Goal: Information Seeking & Learning: Learn about a topic

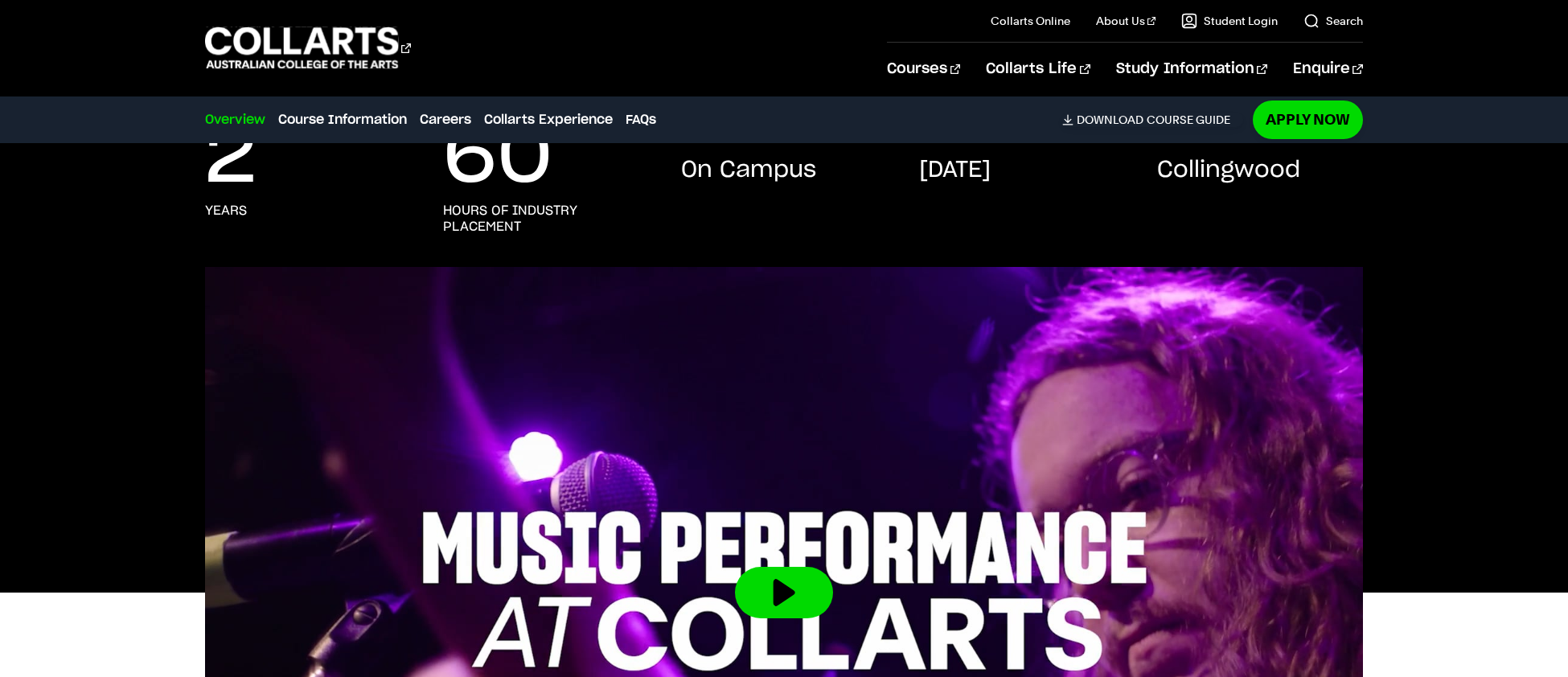
scroll to position [213, 0]
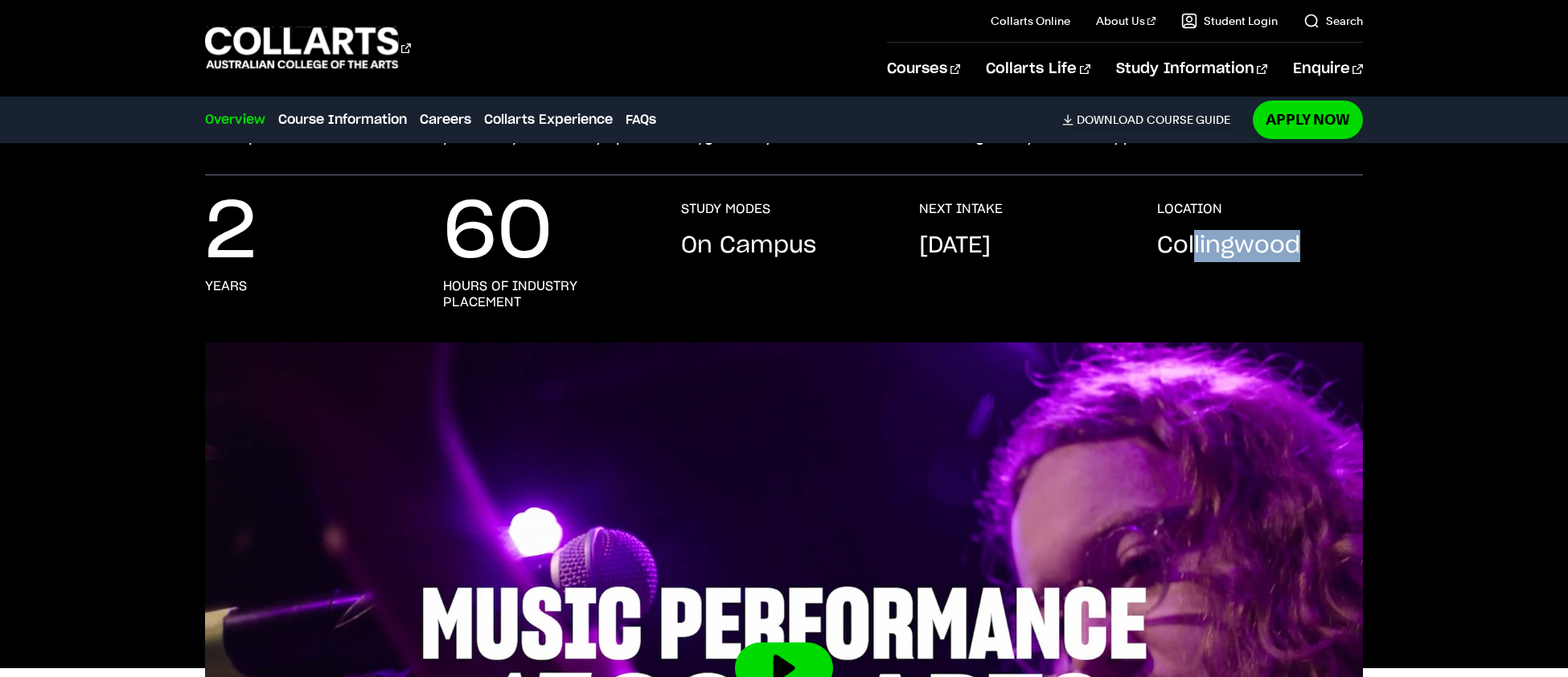
drag, startPoint x: 1192, startPoint y: 268, endPoint x: 1355, endPoint y: 273, distance: 163.1
click at [1355, 273] on div "LOCATION [GEOGRAPHIC_DATA]" at bounding box center [1260, 255] width 206 height 109
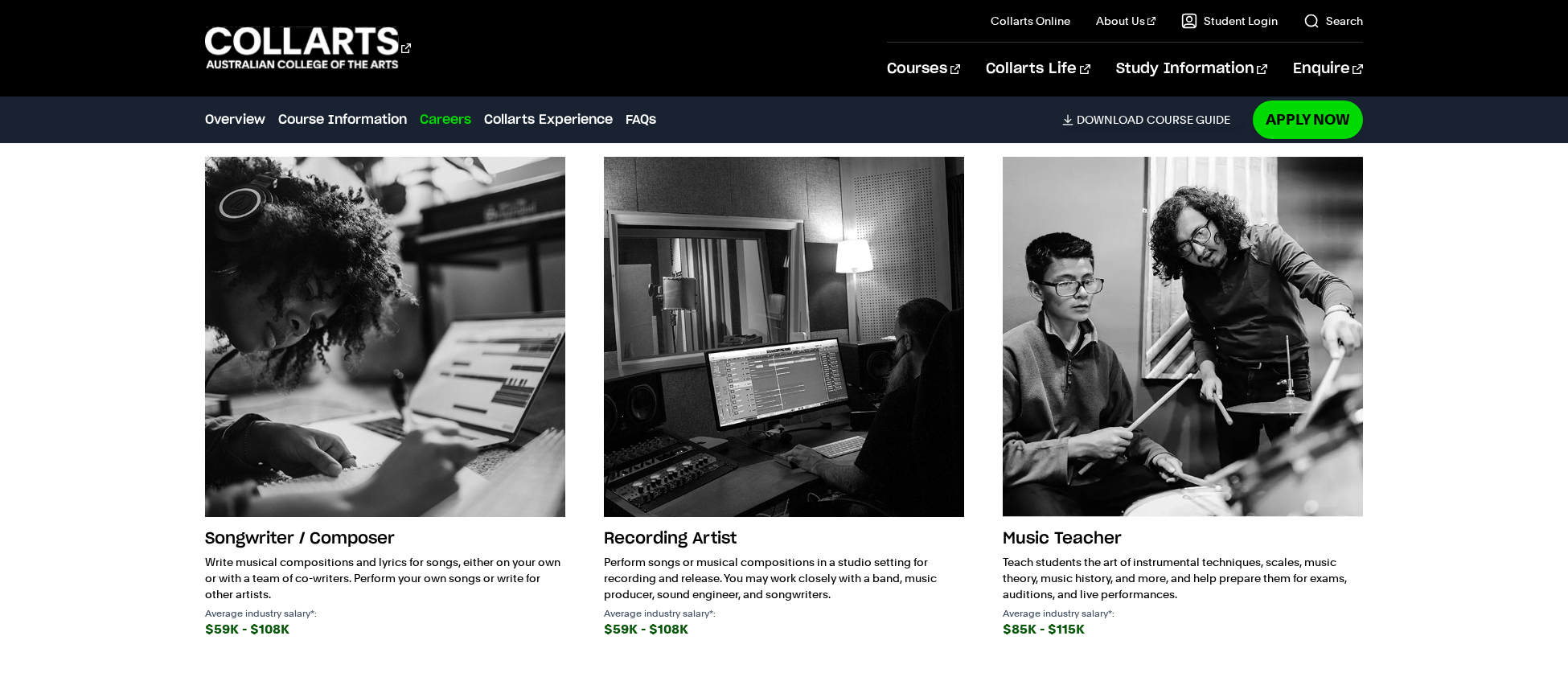
scroll to position [0, 0]
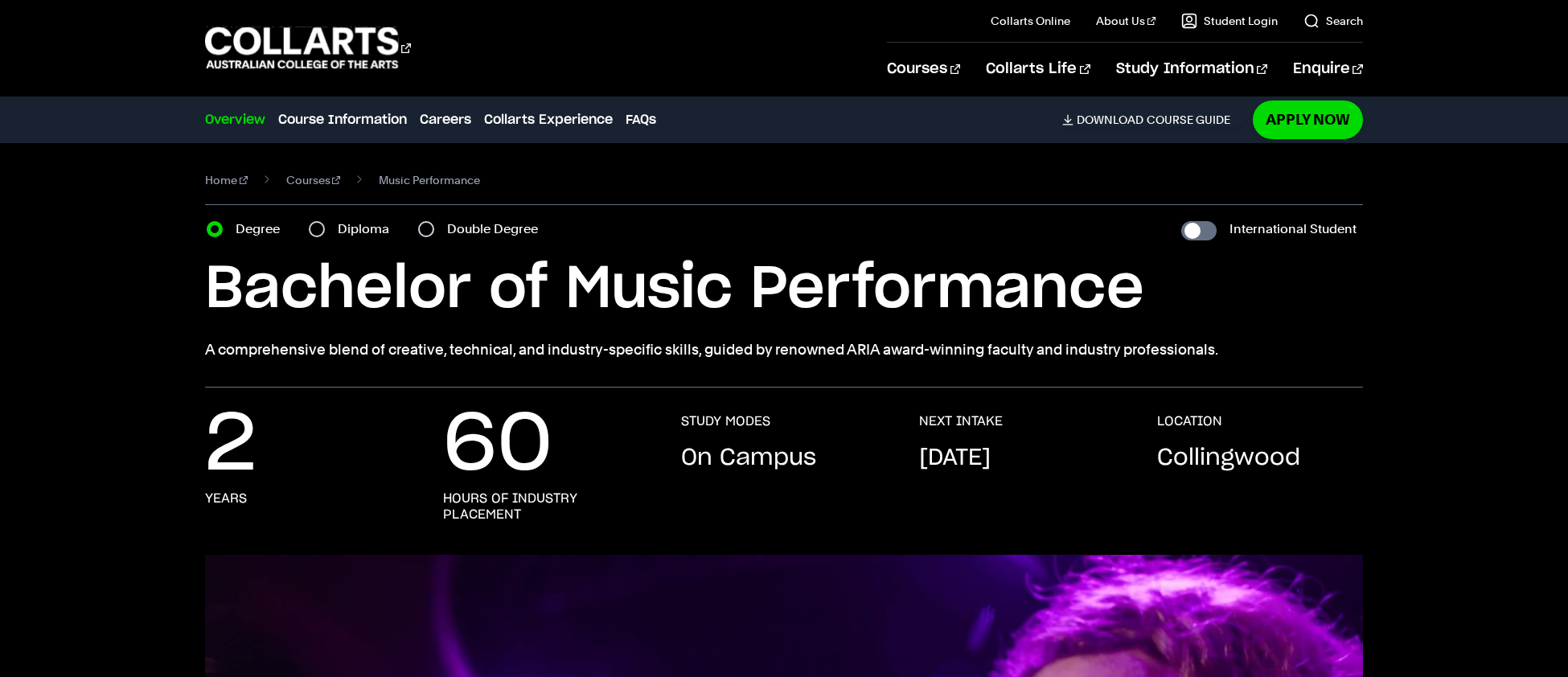
click at [355, 213] on section "Home Courses Music Performance Course variant Degree Diploma Double Degree Inte…" at bounding box center [784, 265] width 1158 height 245
click at [352, 221] on label "Diploma" at bounding box center [368, 229] width 61 height 23
click at [325, 221] on input "Diploma" at bounding box center [317, 229] width 16 height 16
radio input "true"
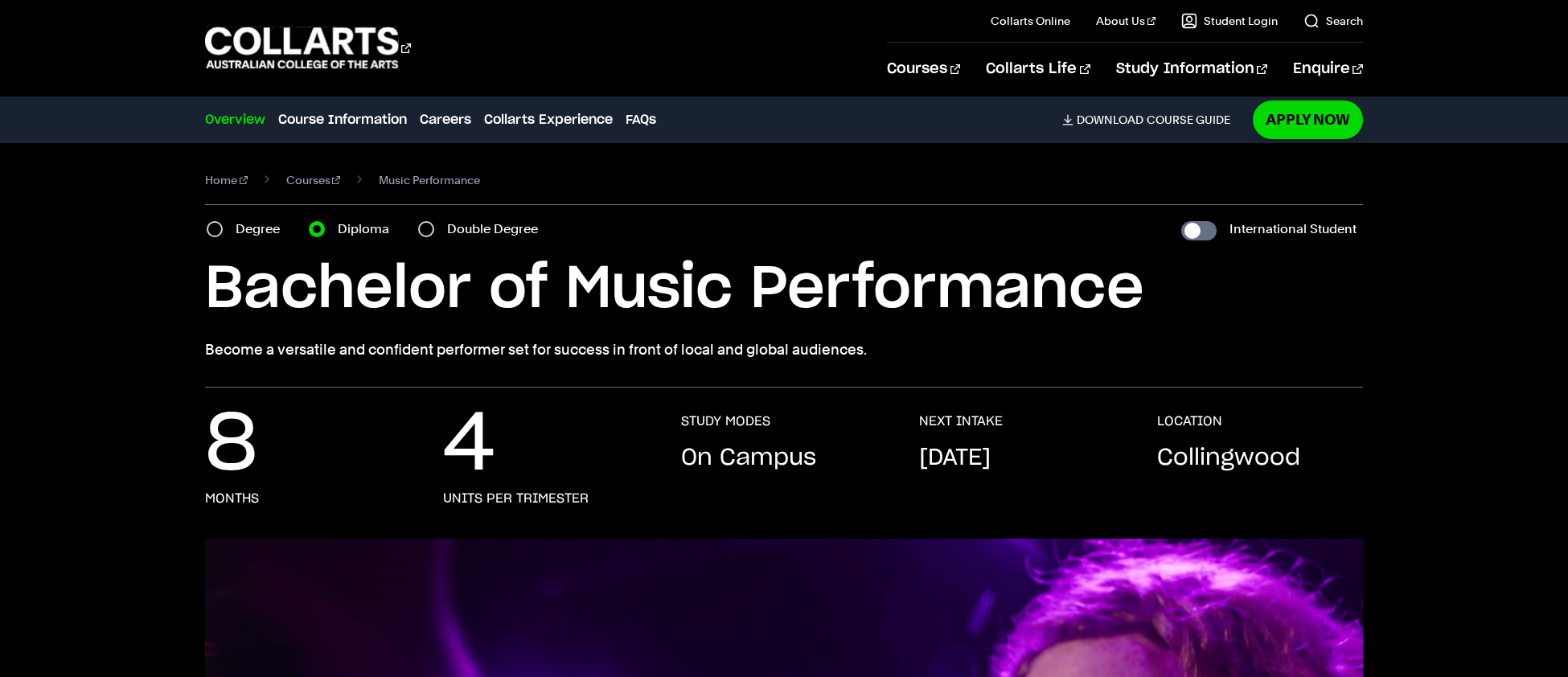
click at [247, 224] on label "Degree" at bounding box center [262, 229] width 54 height 23
click at [223, 224] on input "Degree" at bounding box center [215, 229] width 16 height 16
radio input "true"
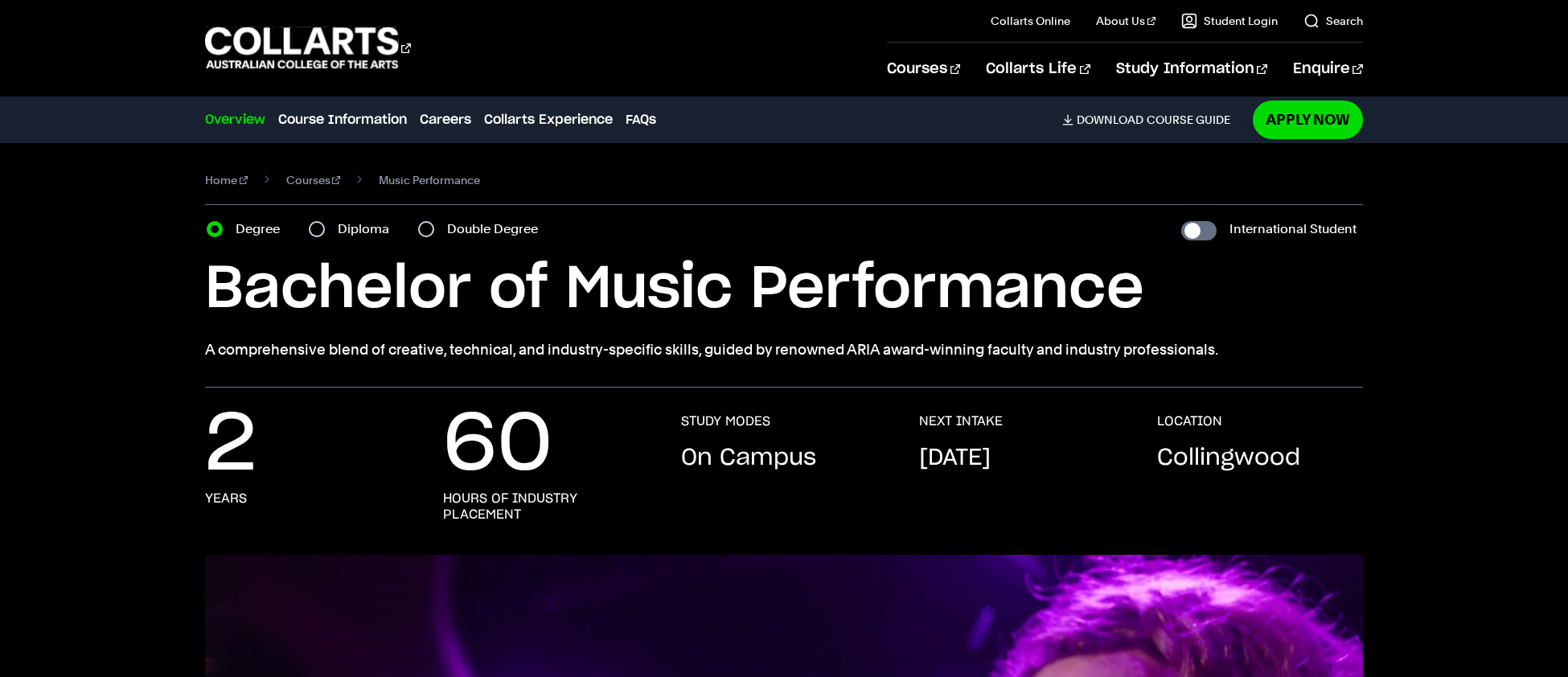
click at [335, 233] on div "Diploma" at bounding box center [354, 229] width 90 height 23
click at [318, 231] on input "Diploma" at bounding box center [317, 229] width 16 height 16
radio input "true"
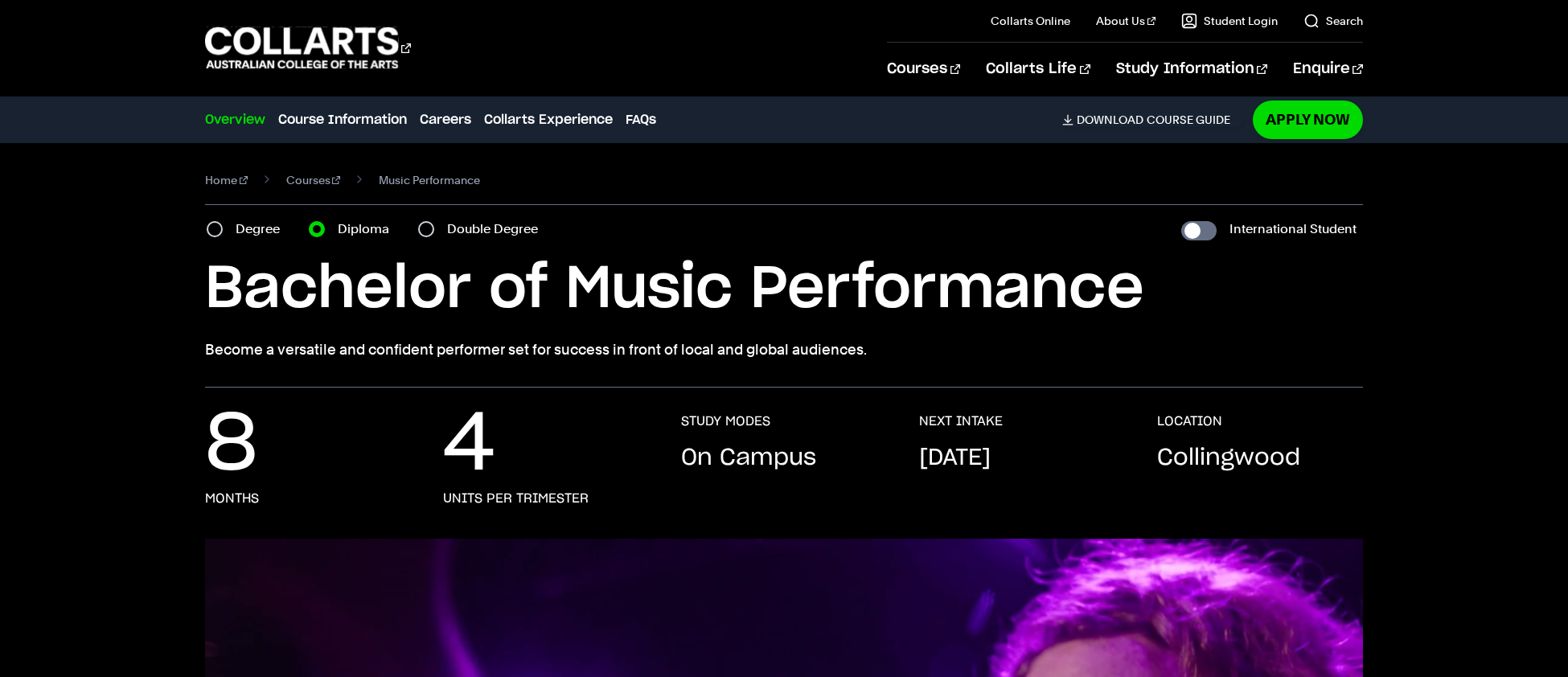
click at [438, 233] on div "Double Degree" at bounding box center [483, 229] width 129 height 23
click at [426, 234] on input "Double Degree" at bounding box center [427, 229] width 16 height 16
radio input "true"
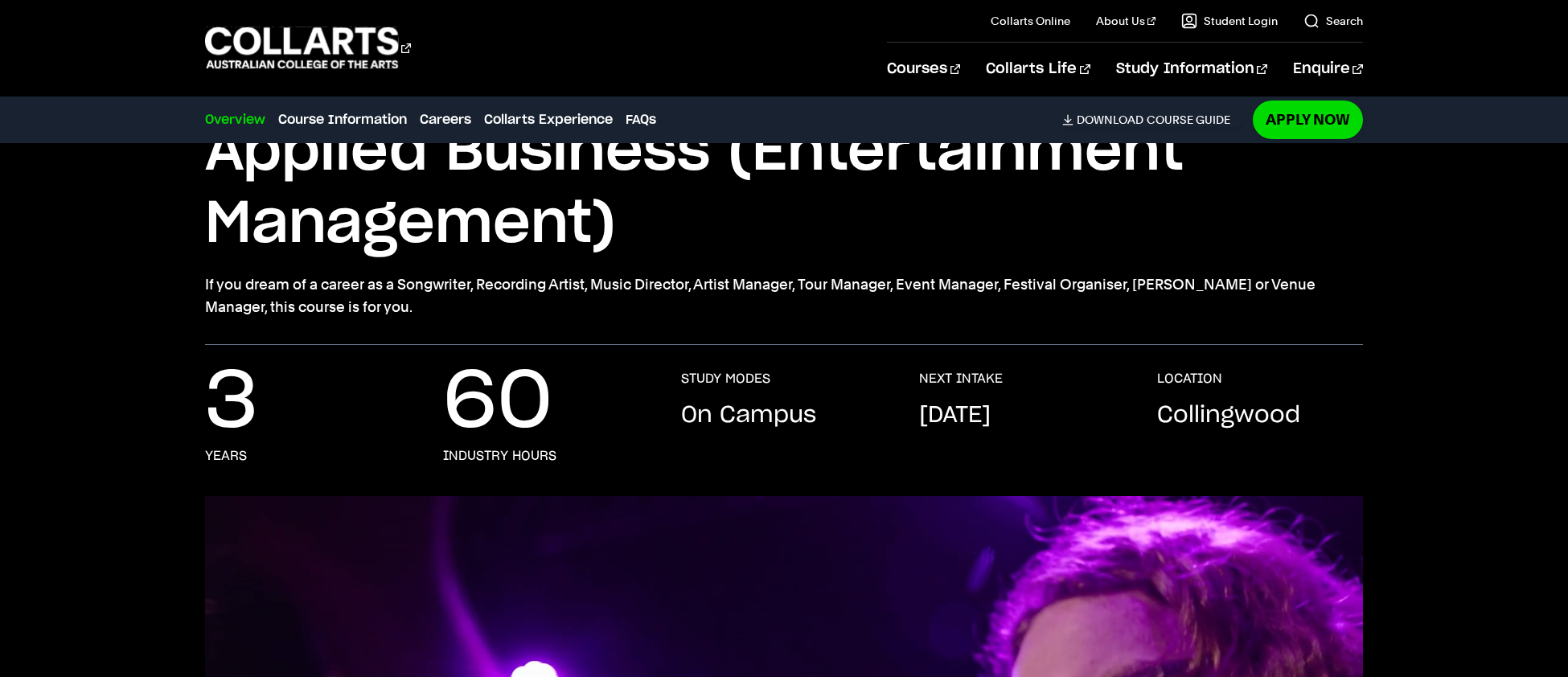
scroll to position [211, 0]
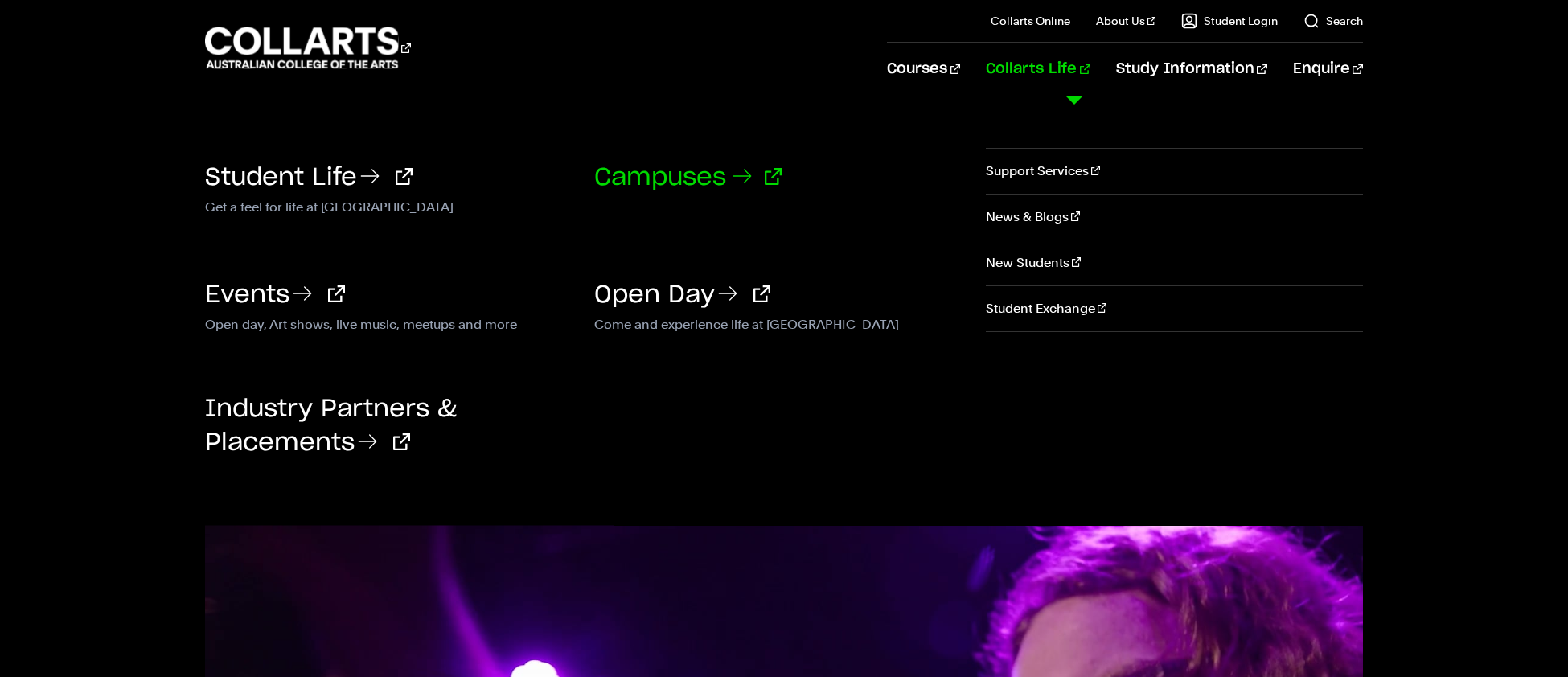
click at [713, 187] on link "Campuses" at bounding box center [688, 178] width 187 height 24
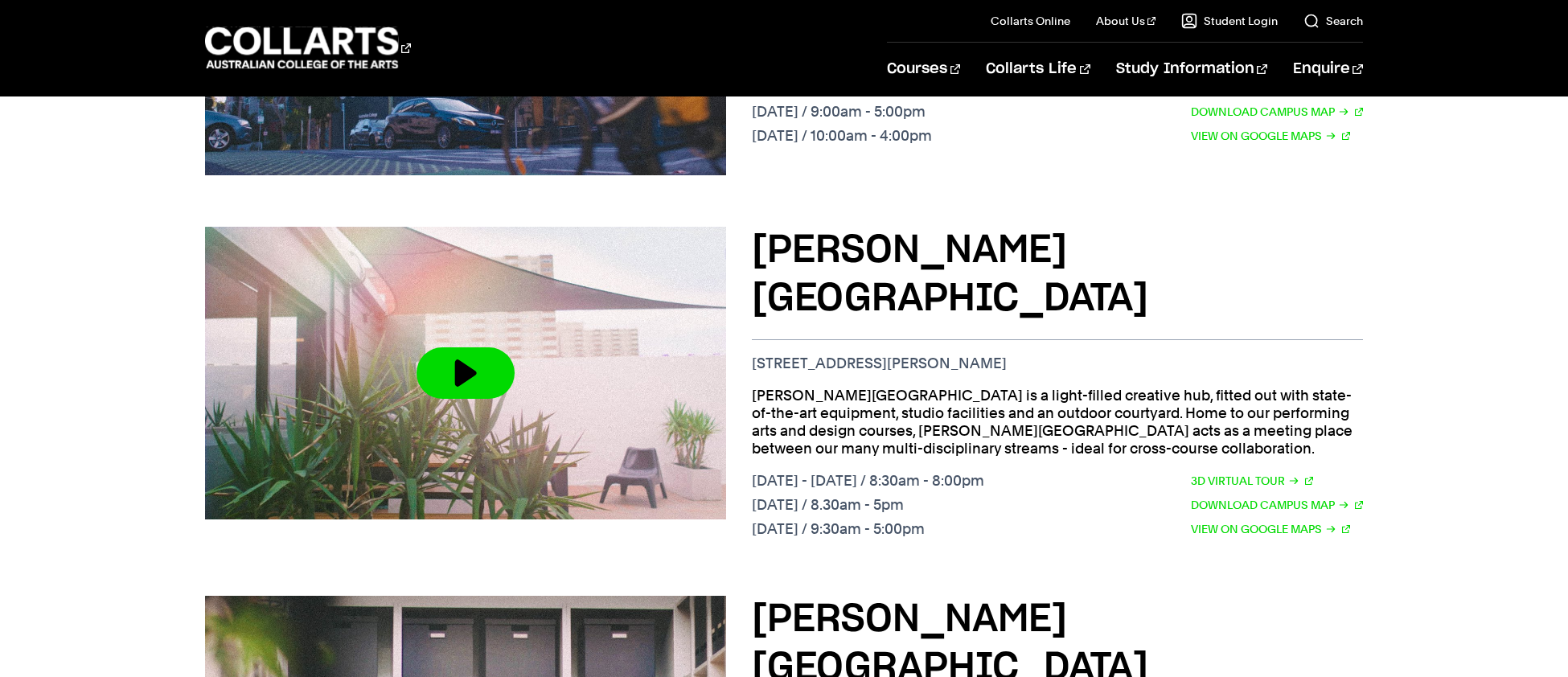
scroll to position [874, 0]
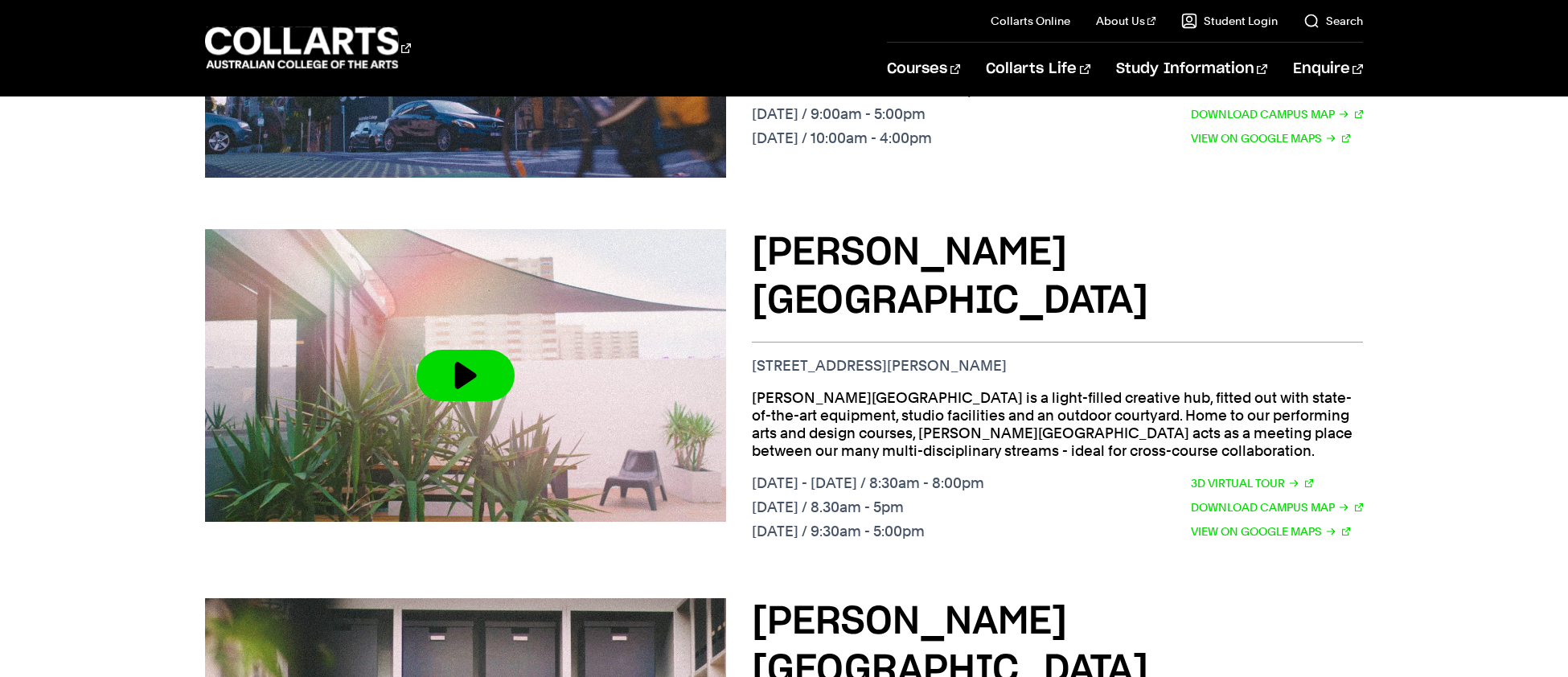
click at [821, 229] on h3 "[PERSON_NAME][GEOGRAPHIC_DATA]" at bounding box center [1057, 276] width 611 height 96
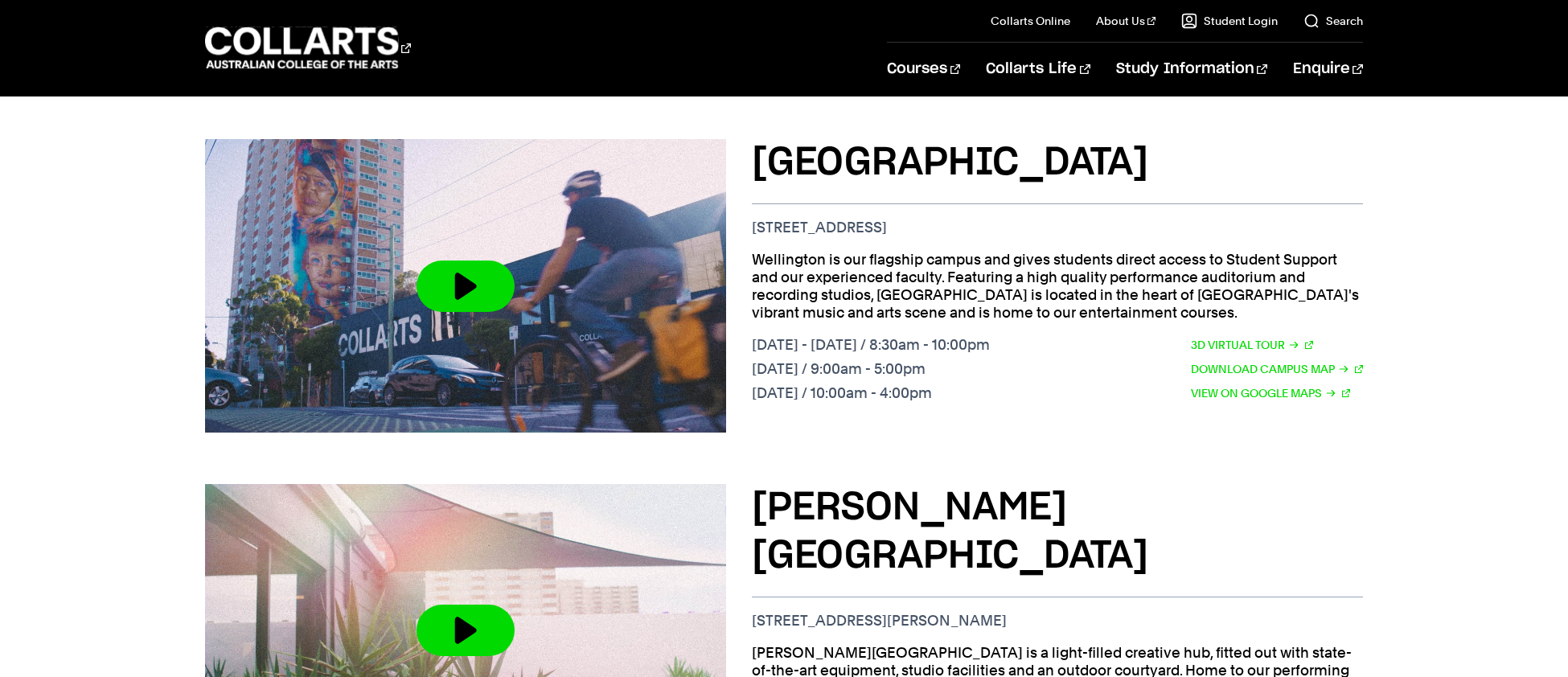
scroll to position [611, 0]
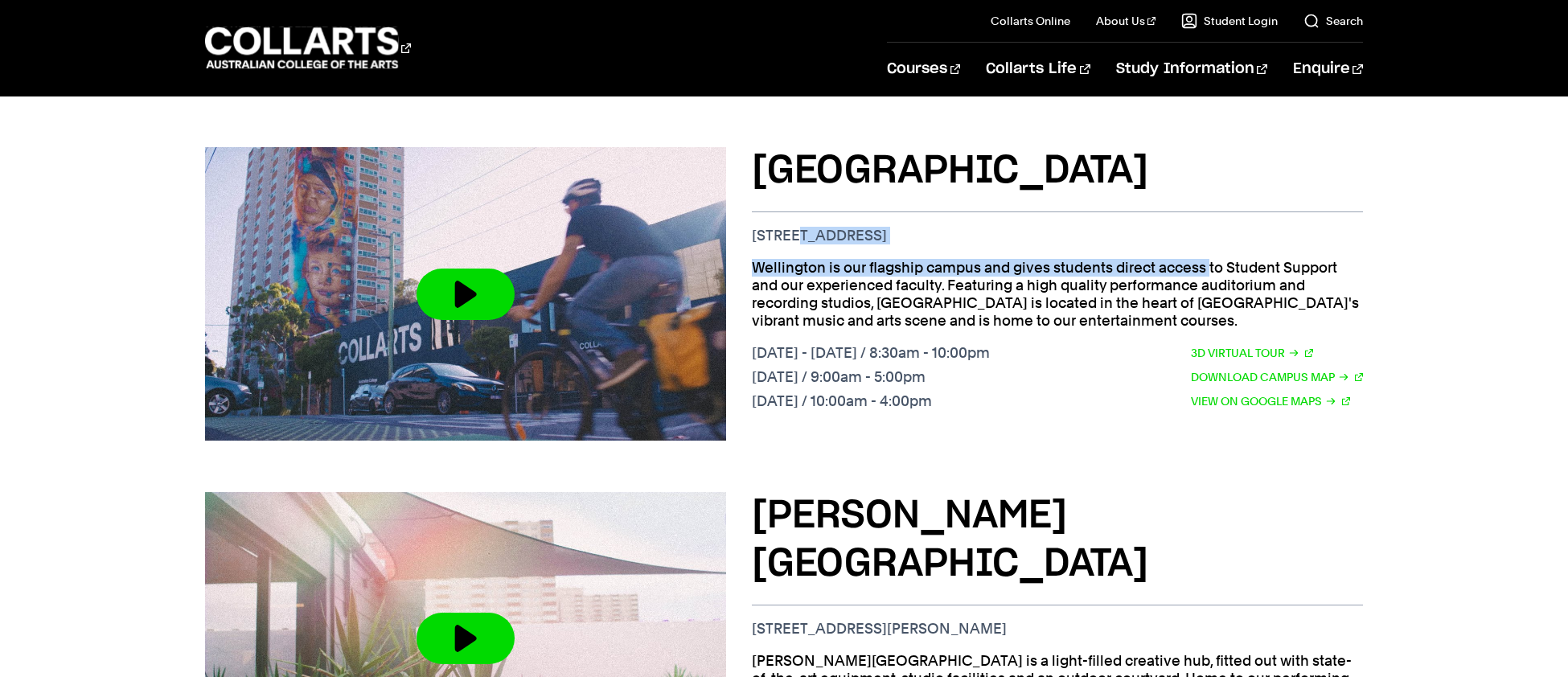
drag, startPoint x: 799, startPoint y: 205, endPoint x: 1032, endPoint y: 242, distance: 235.9
click at [1032, 242] on div "Wellington St Campus 208 Wellington St, Collingwood VIC 3066 Wellington is our …" at bounding box center [1057, 293] width 611 height 293
click at [1032, 258] on p "Wellington is our flagship campus and gives students direct access to Student S…" at bounding box center [1057, 293] width 611 height 71
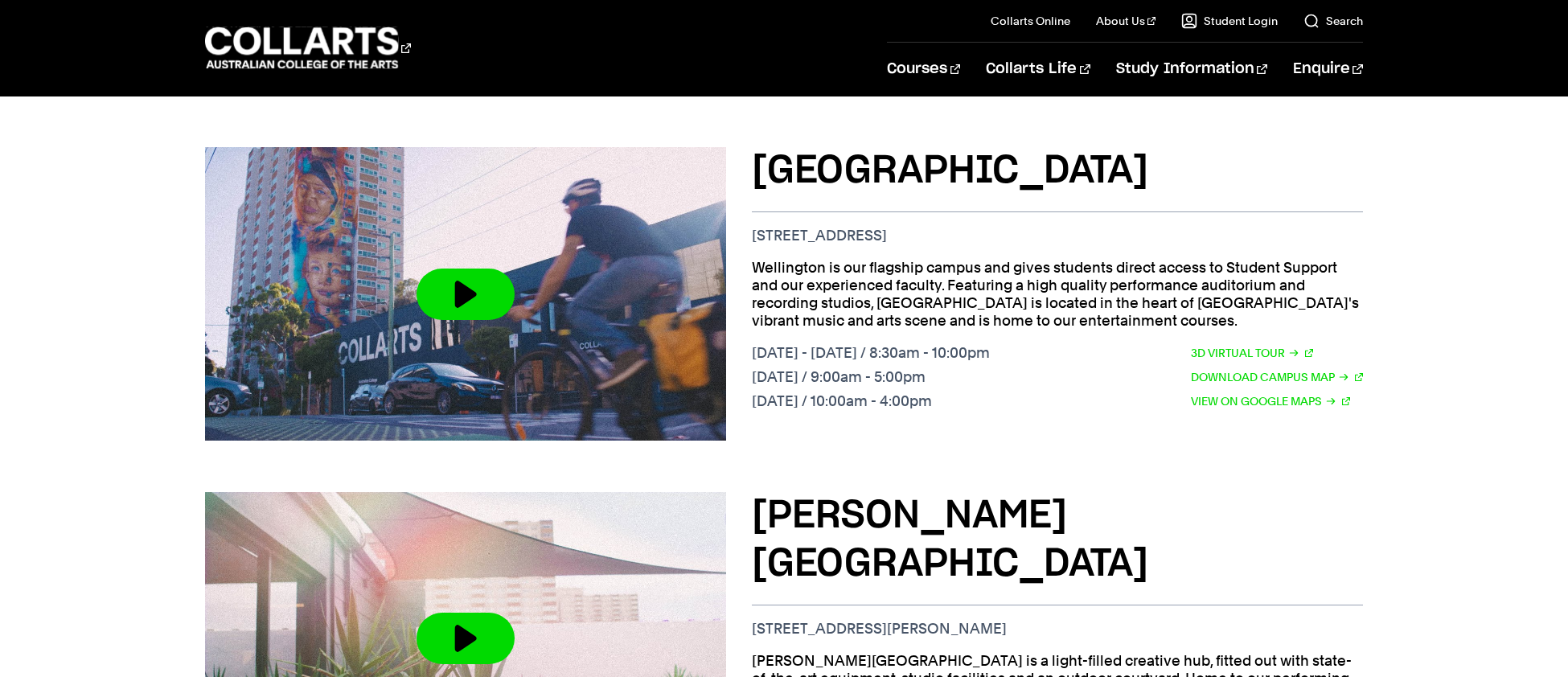
drag, startPoint x: 1053, startPoint y: 221, endPoint x: 793, endPoint y: 213, distance: 260.1
click at [793, 227] on p "[STREET_ADDRESS]" at bounding box center [1057, 236] width 611 height 18
drag, startPoint x: 761, startPoint y: 209, endPoint x: 1062, endPoint y: 209, distance: 301.0
click at [1062, 227] on p "[STREET_ADDRESS]" at bounding box center [1057, 236] width 611 height 18
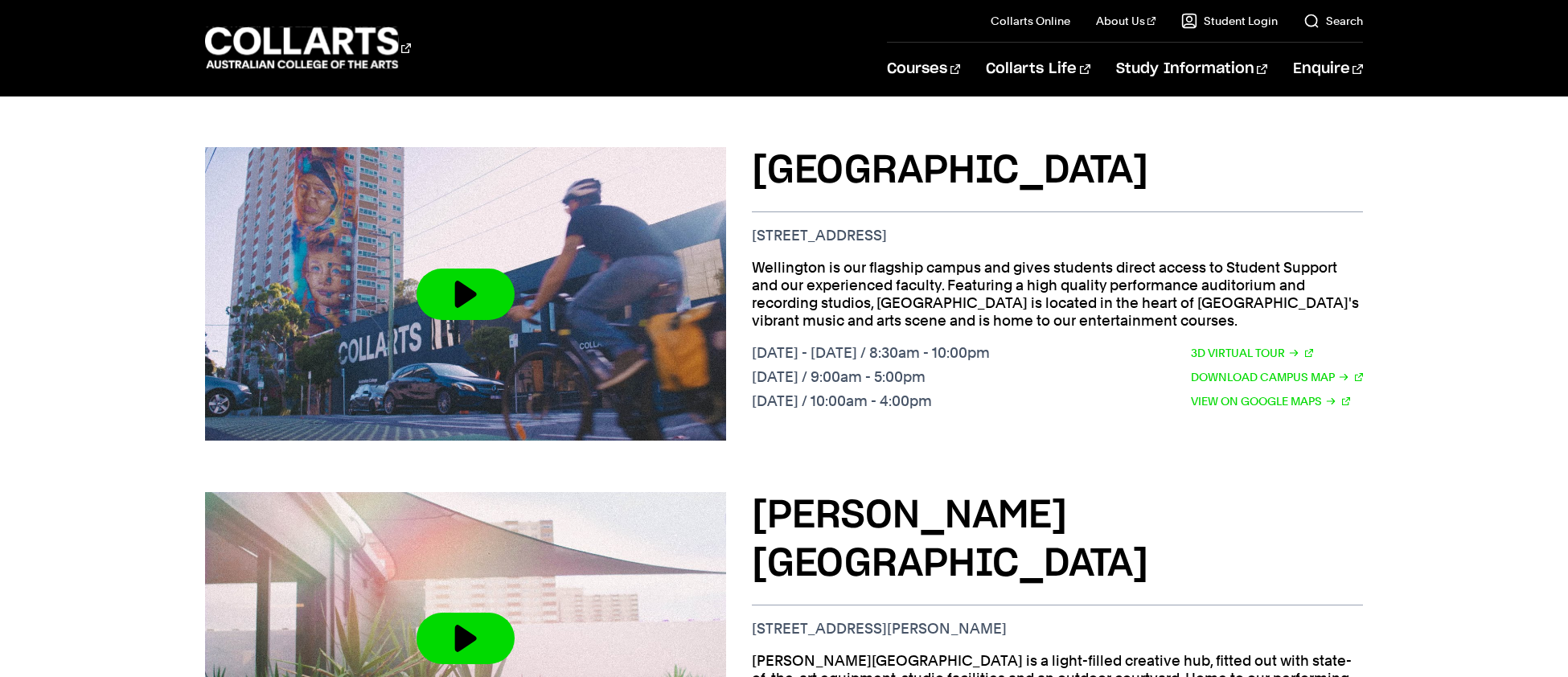
click at [1062, 227] on p "[STREET_ADDRESS]" at bounding box center [1057, 236] width 611 height 18
click at [1275, 393] on link "View on Google Maps" at bounding box center [1271, 402] width 159 height 18
click at [1307, 492] on h3 "[PERSON_NAME][GEOGRAPHIC_DATA]" at bounding box center [1057, 540] width 611 height 96
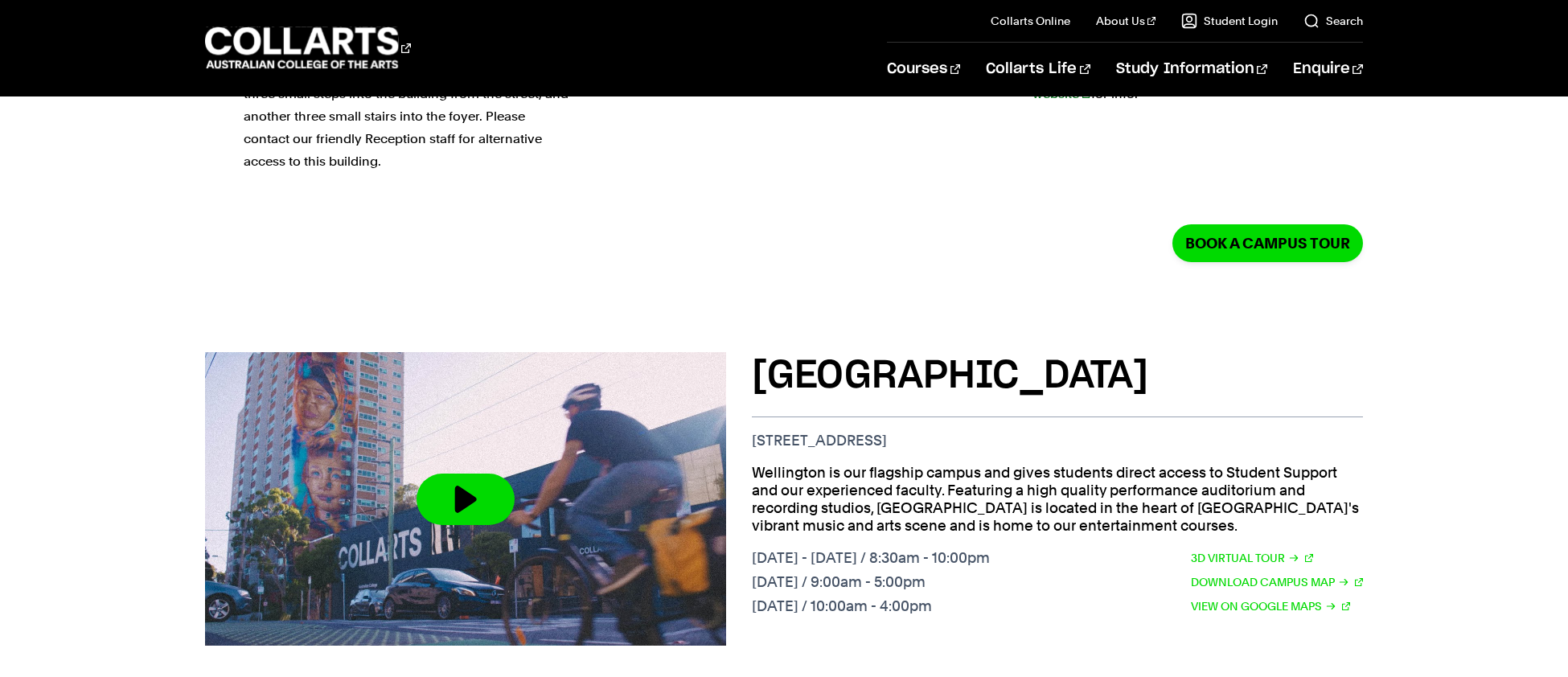
scroll to position [407, 0]
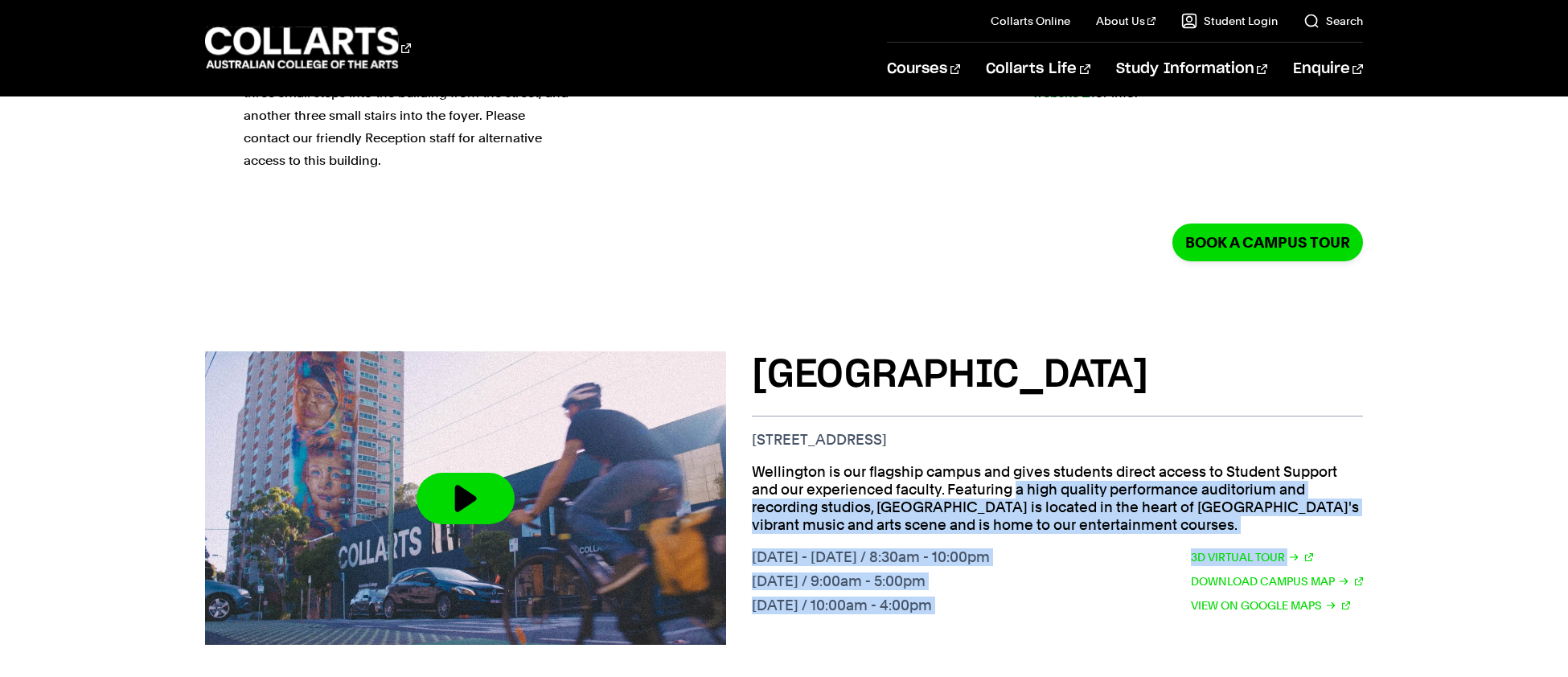
drag, startPoint x: 822, startPoint y: 460, endPoint x: 1100, endPoint y: 546, distance: 291.0
click at [1100, 546] on div "Wellington St Campus 208 Wellington St, Collingwood VIC 3066 Wellington is our …" at bounding box center [1057, 497] width 611 height 293
click at [1096, 549] on div "Monday - Friday / 8:30am - 10:00pm Saturday / 9:00am - 5:00pm Sunday / 10:00am …" at bounding box center [1057, 585] width 611 height 73
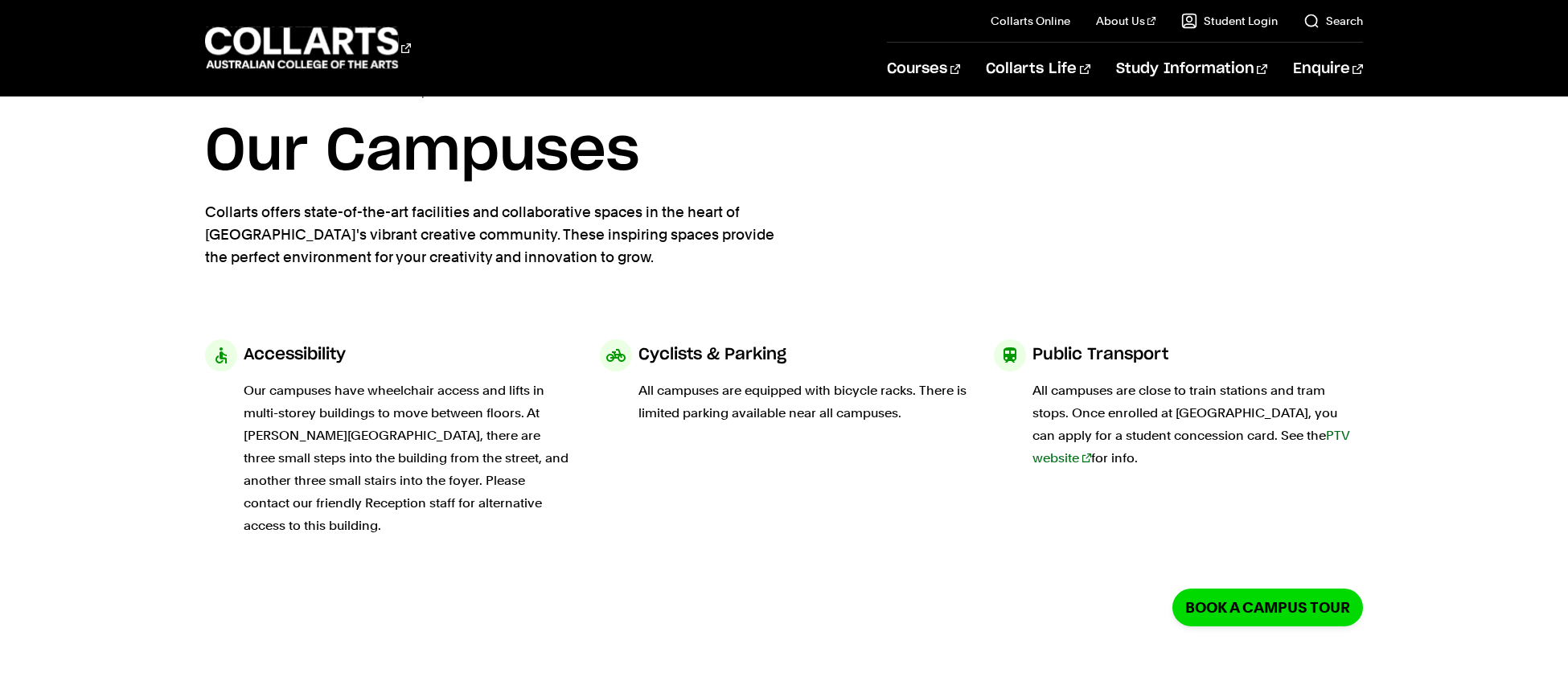
scroll to position [33, 0]
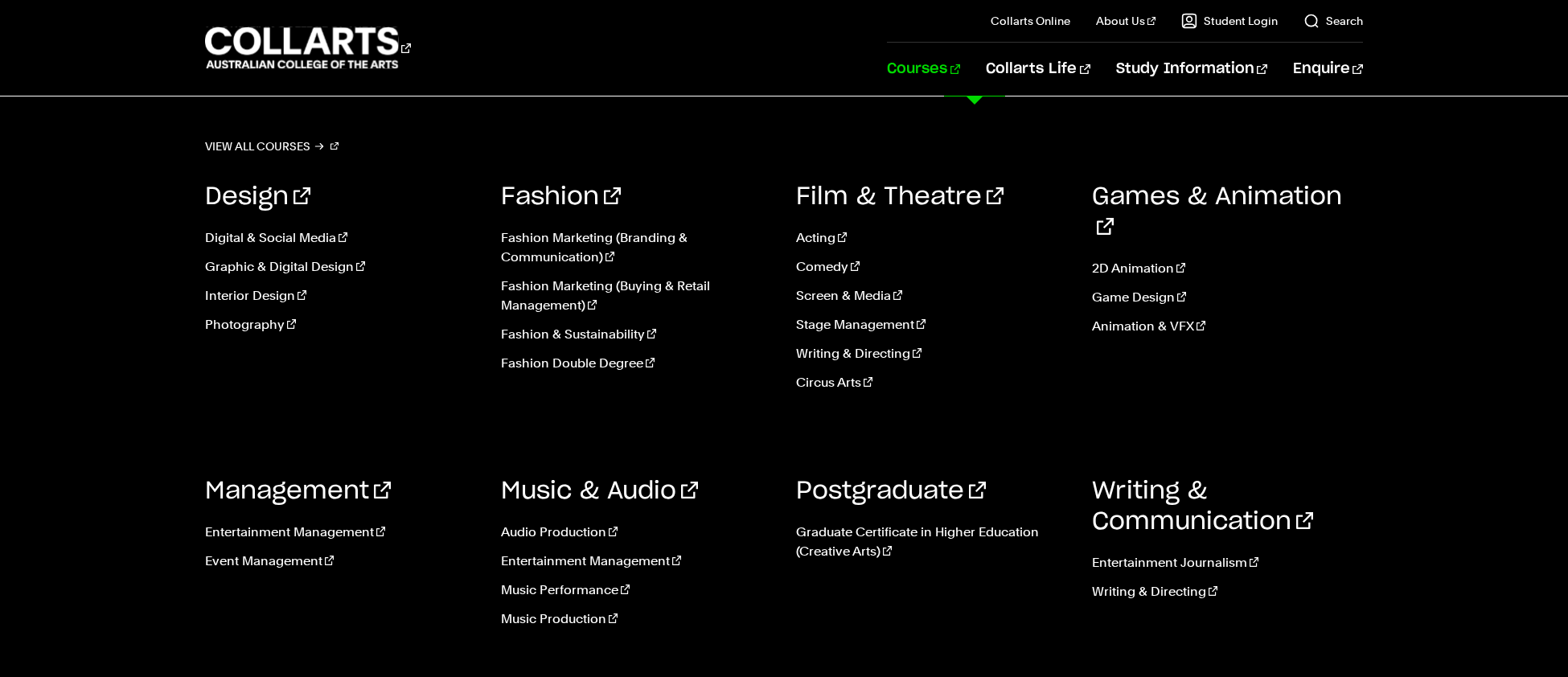
click at [742, 494] on h3 "Music & Audio" at bounding box center [636, 491] width 271 height 31
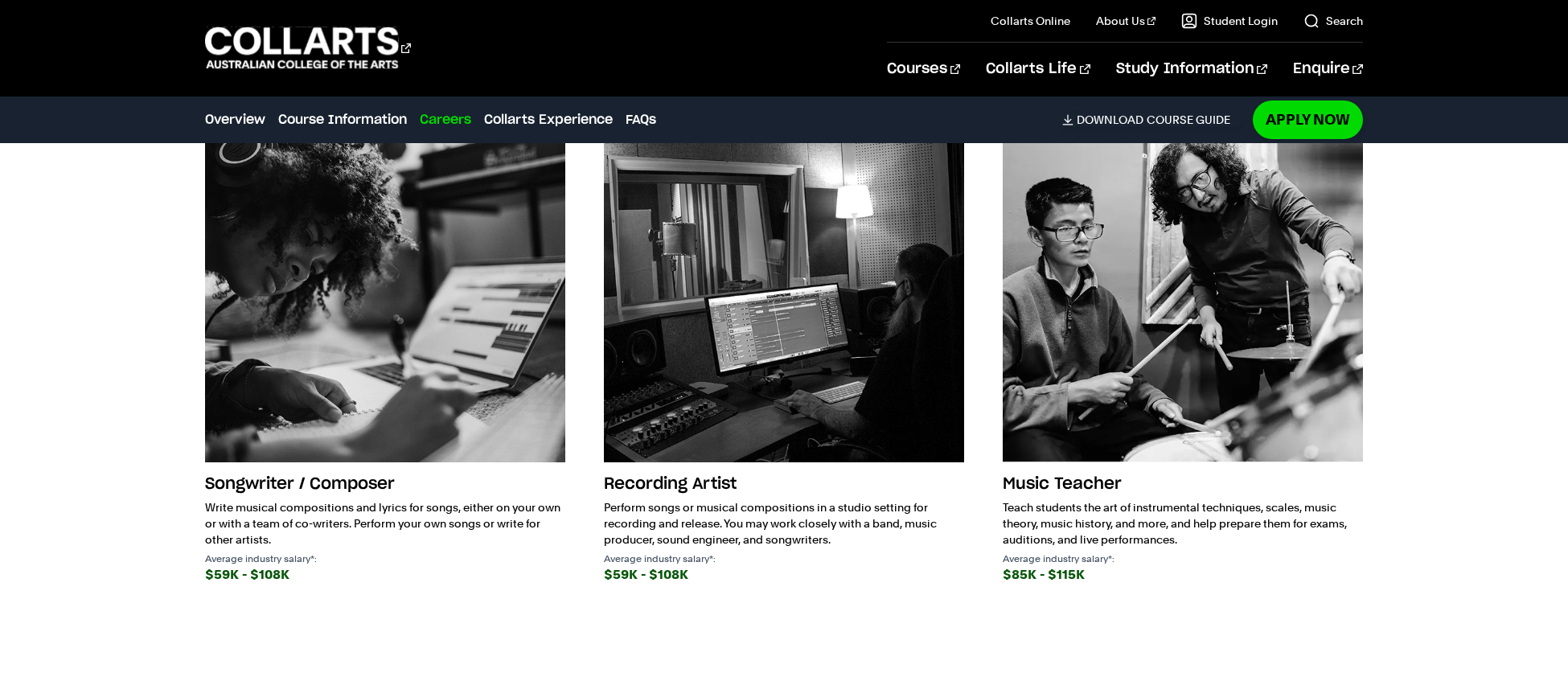
scroll to position [2331, 0]
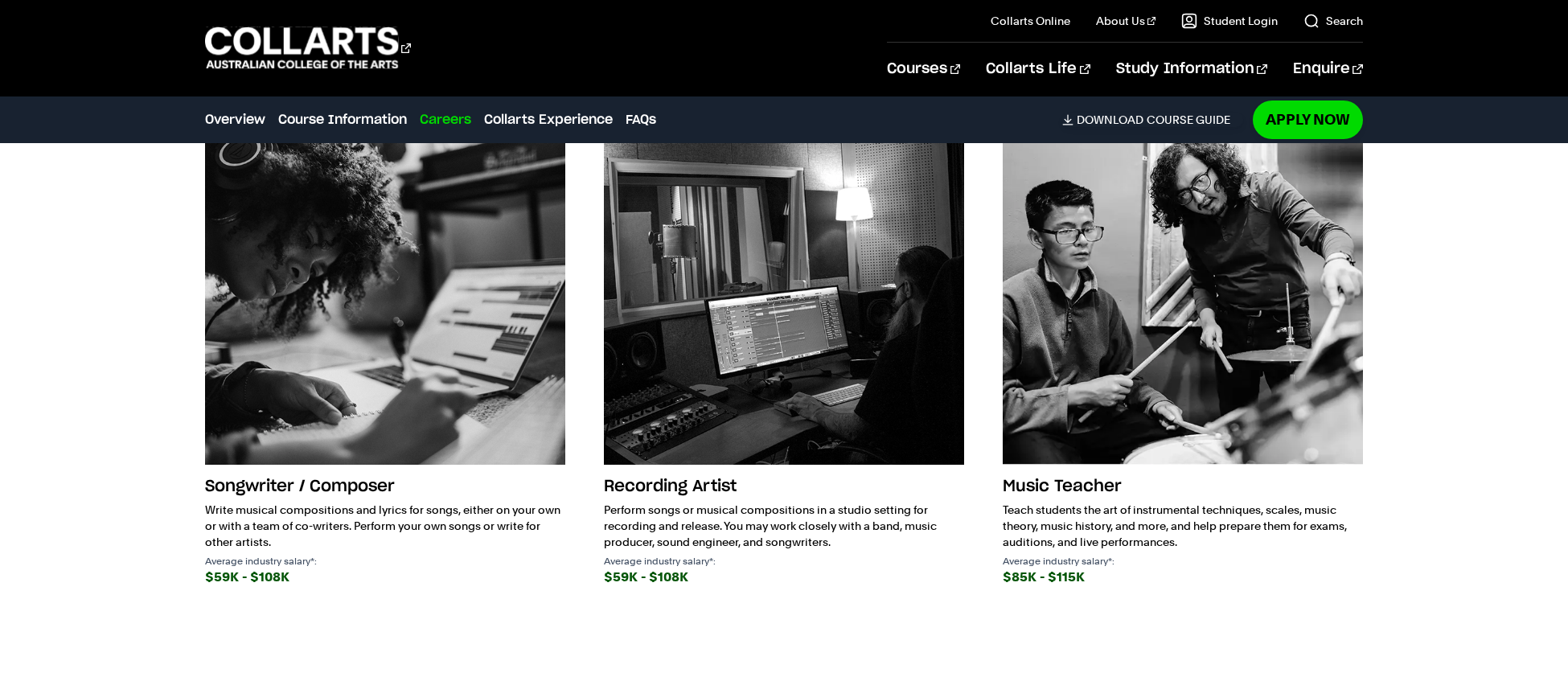
drag, startPoint x: 640, startPoint y: 490, endPoint x: 911, endPoint y: 548, distance: 277.1
click at [911, 548] on div "Recording Artist Perform songs or musical compositions in a studio setting for …" at bounding box center [784, 530] width 360 height 117
click at [911, 548] on p "Perform songs or musical compositions in a studio setting for recording and rel…" at bounding box center [784, 526] width 360 height 49
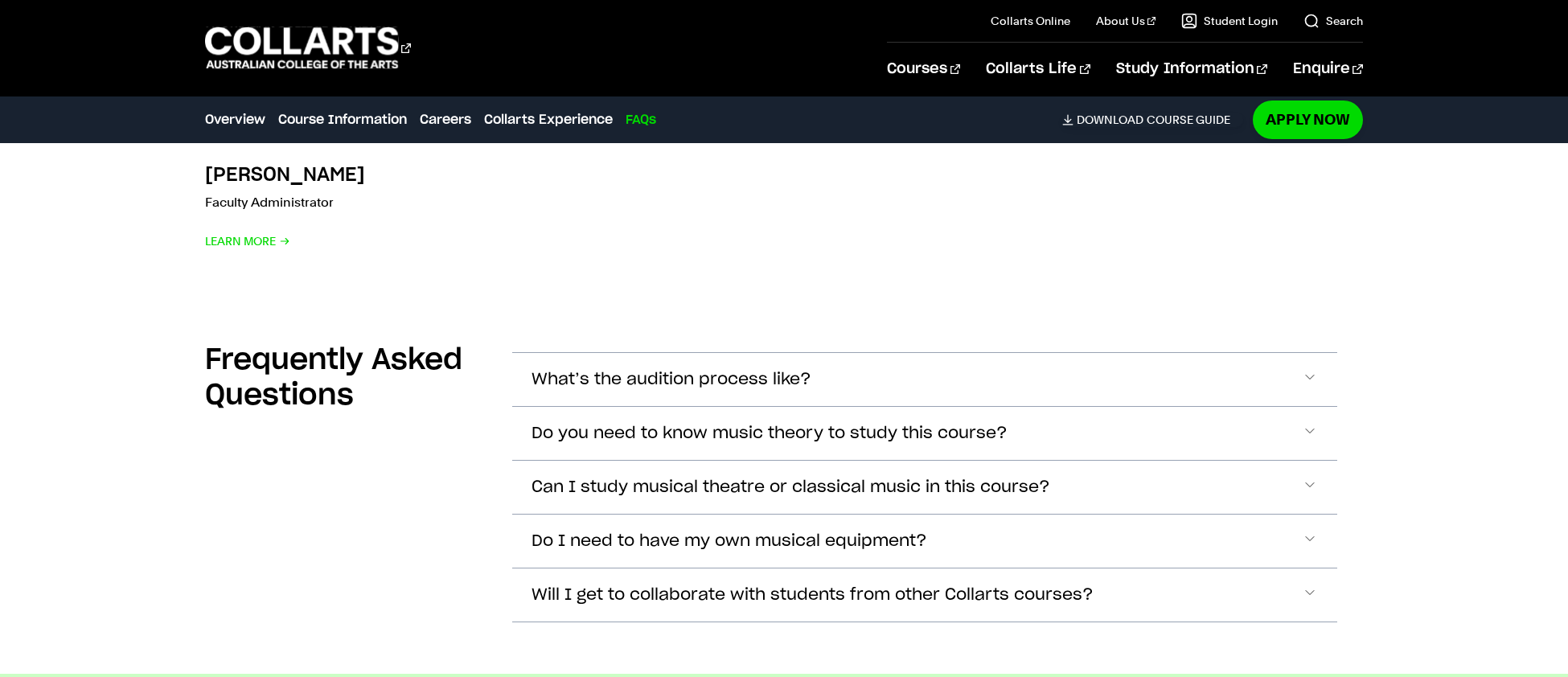
scroll to position [5258, 0]
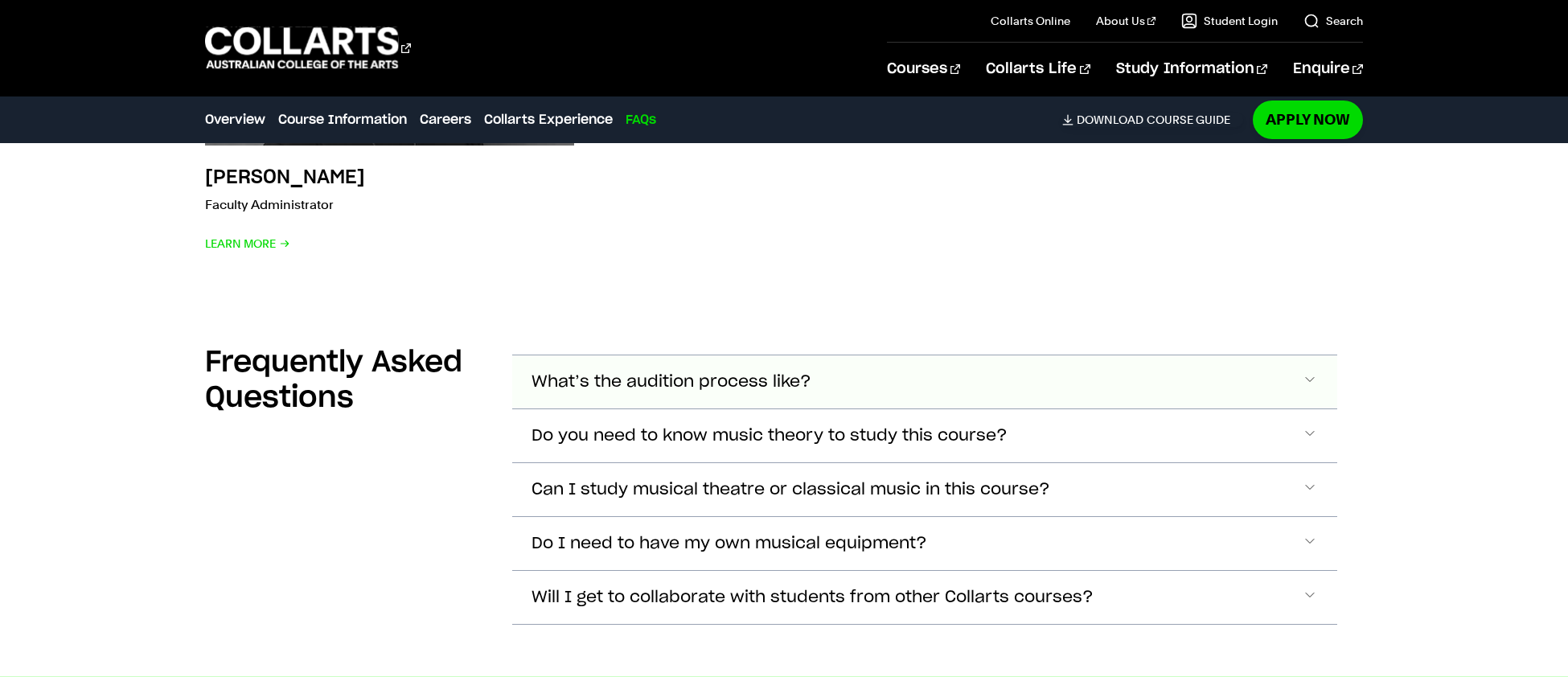
click at [896, 395] on button "What’s the audition process like?" at bounding box center [925, 381] width 825 height 53
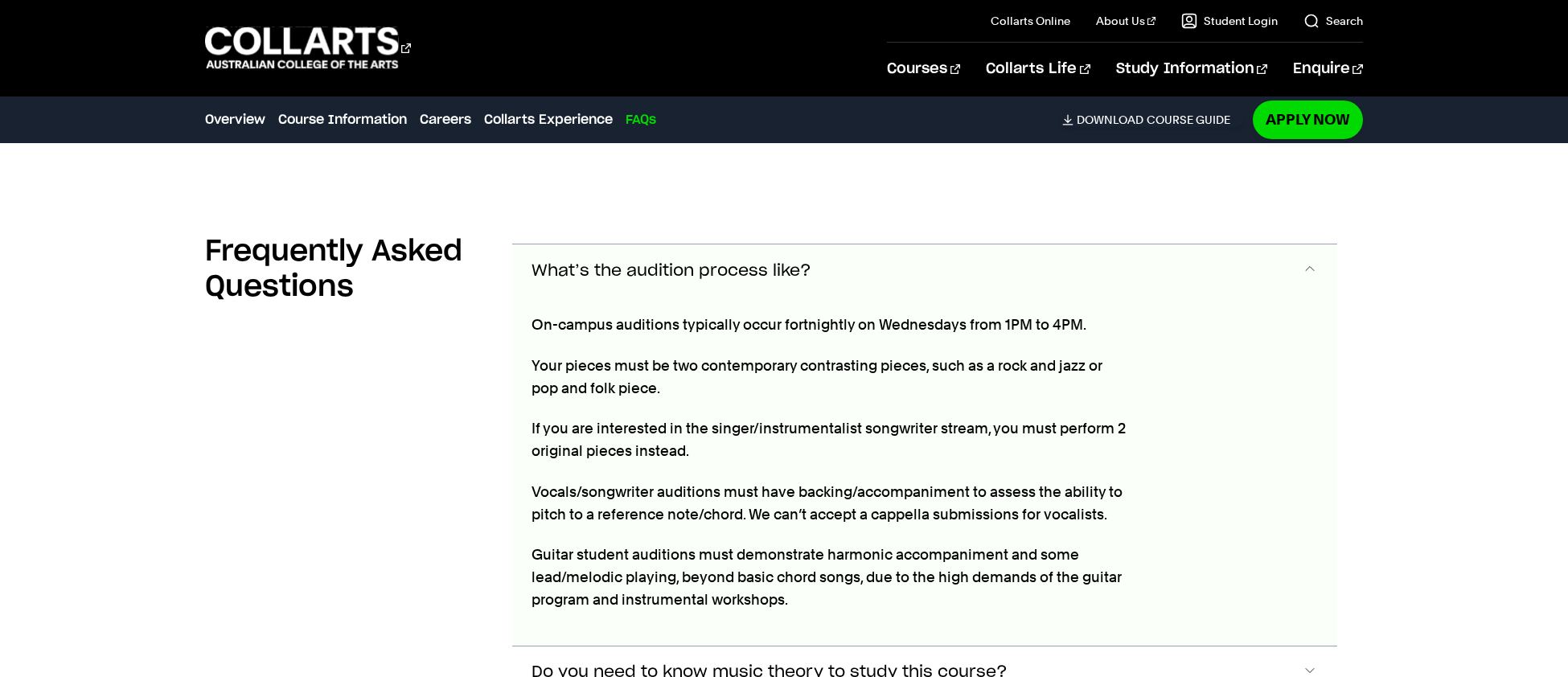
scroll to position [5472, 0]
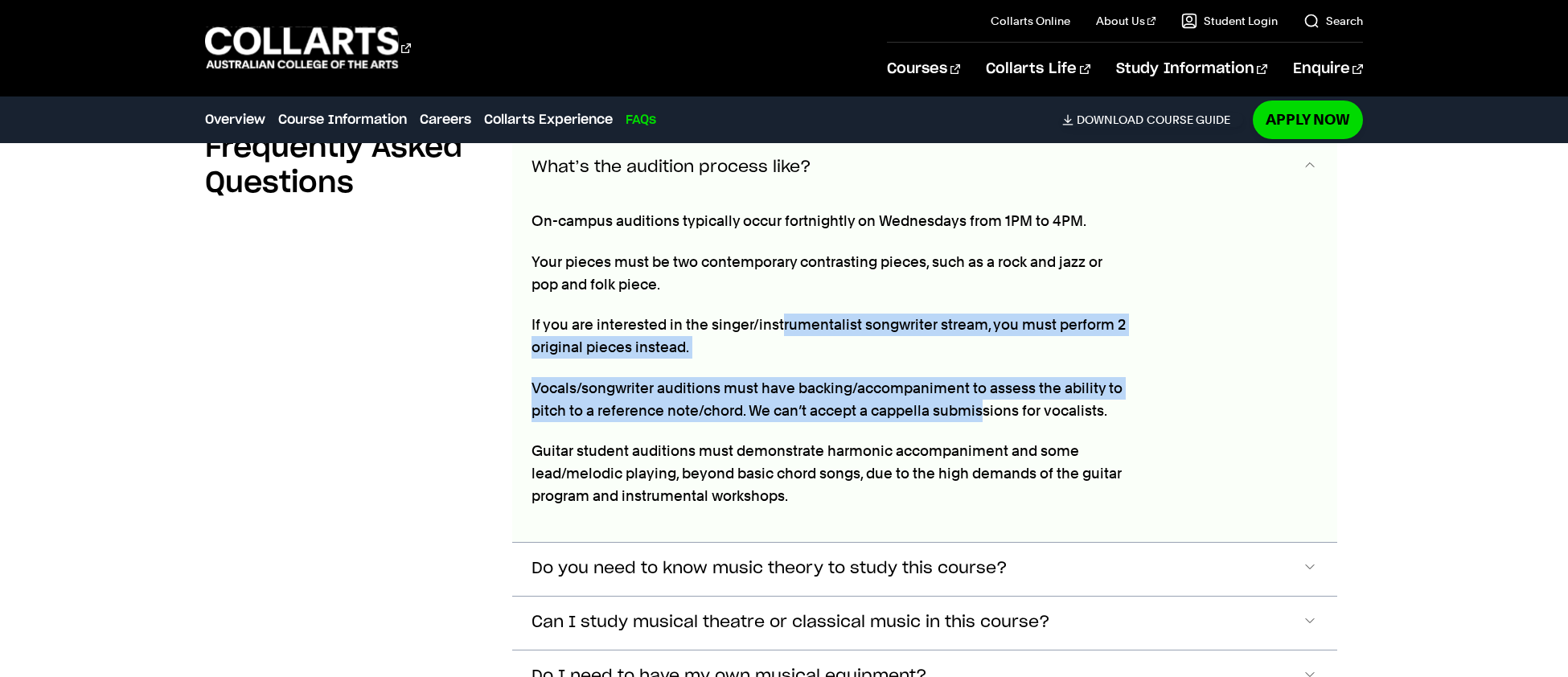
drag, startPoint x: 779, startPoint y: 307, endPoint x: 985, endPoint y: 405, distance: 228.1
click at [985, 405] on div "On-campus auditions typically occur fortnightly on Wednesdays from 1PM to 4PM. …" at bounding box center [829, 368] width 635 height 348
click at [979, 401] on p "Vocals/songwriter auditions must have backing/accompaniment to assess the abili…" at bounding box center [830, 399] width 597 height 45
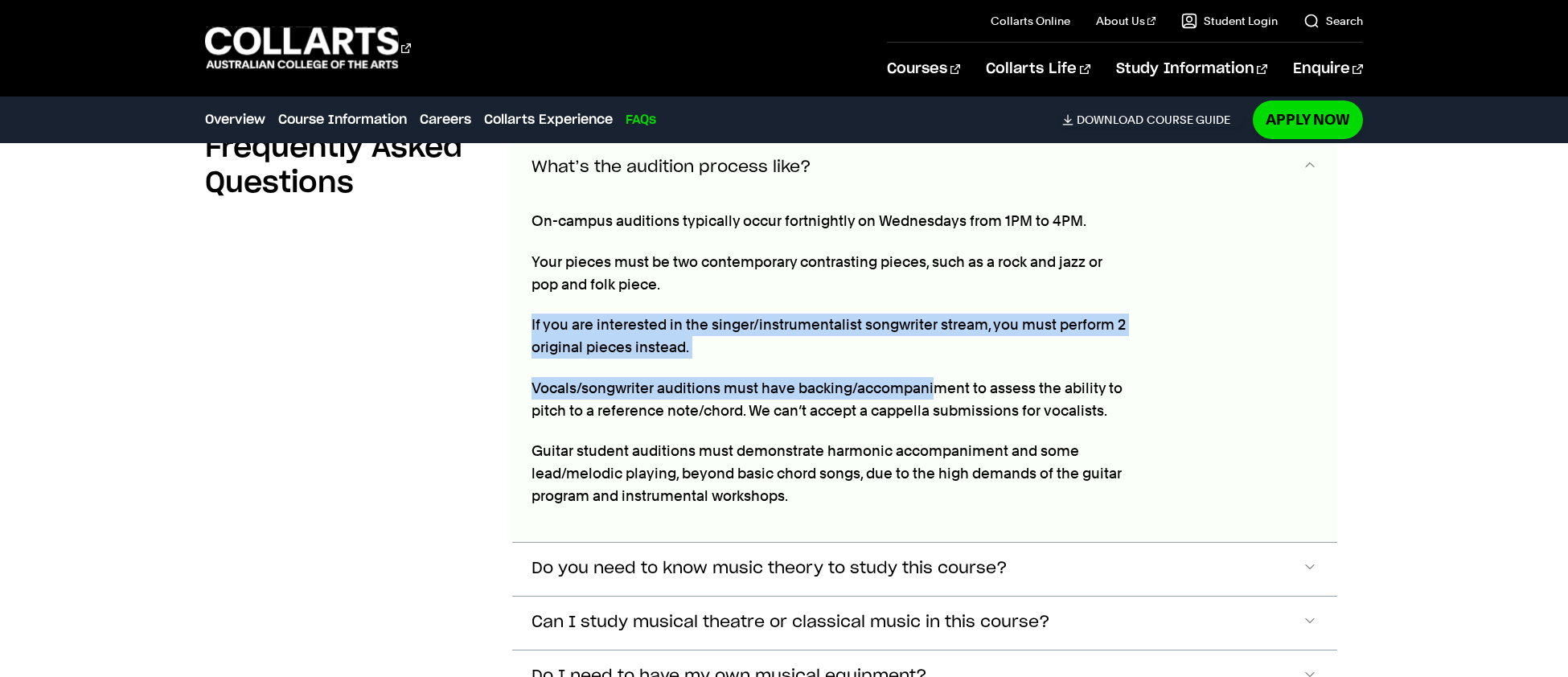
drag, startPoint x: 939, startPoint y: 364, endPoint x: 821, endPoint y: 292, distance: 138.2
click at [821, 292] on div "On-campus auditions typically occur fortnightly on Wednesdays from 1PM to 4PM. …" at bounding box center [829, 368] width 635 height 348
click at [821, 292] on p "Your pieces must be two contemporary contrasting pieces, such as a rock and jaz…" at bounding box center [830, 272] width 597 height 45
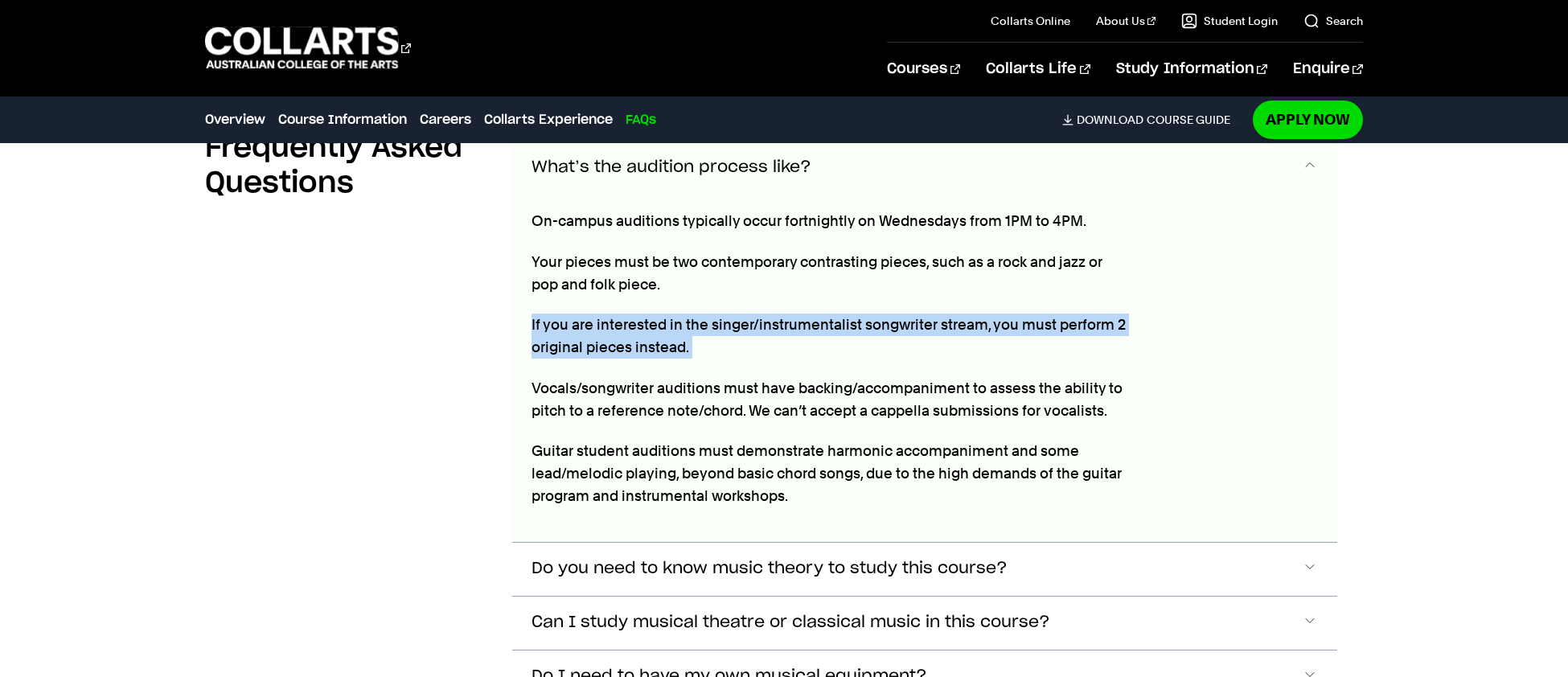
drag, startPoint x: 821, startPoint y: 292, endPoint x: 1009, endPoint y: 343, distance: 194.8
click at [1009, 343] on div "On-campus auditions typically occur fortnightly on Wednesdays from 1PM to 4PM. …" at bounding box center [829, 368] width 635 height 348
click at [1009, 343] on p "If you are interested in the singer/instrumentalist songwriter stream, you must…" at bounding box center [830, 335] width 597 height 45
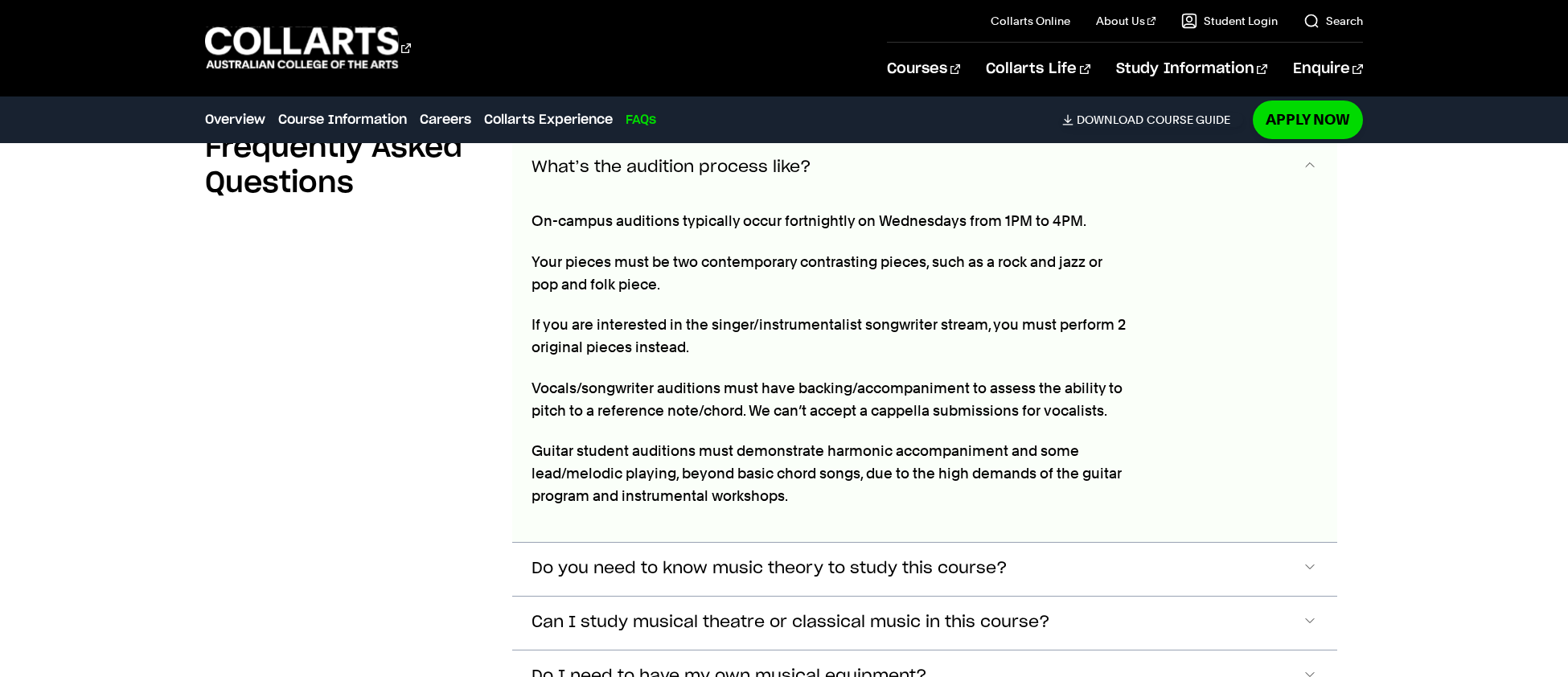
click at [718, 176] on span "What’s the audition process like?" at bounding box center [671, 167] width 279 height 19
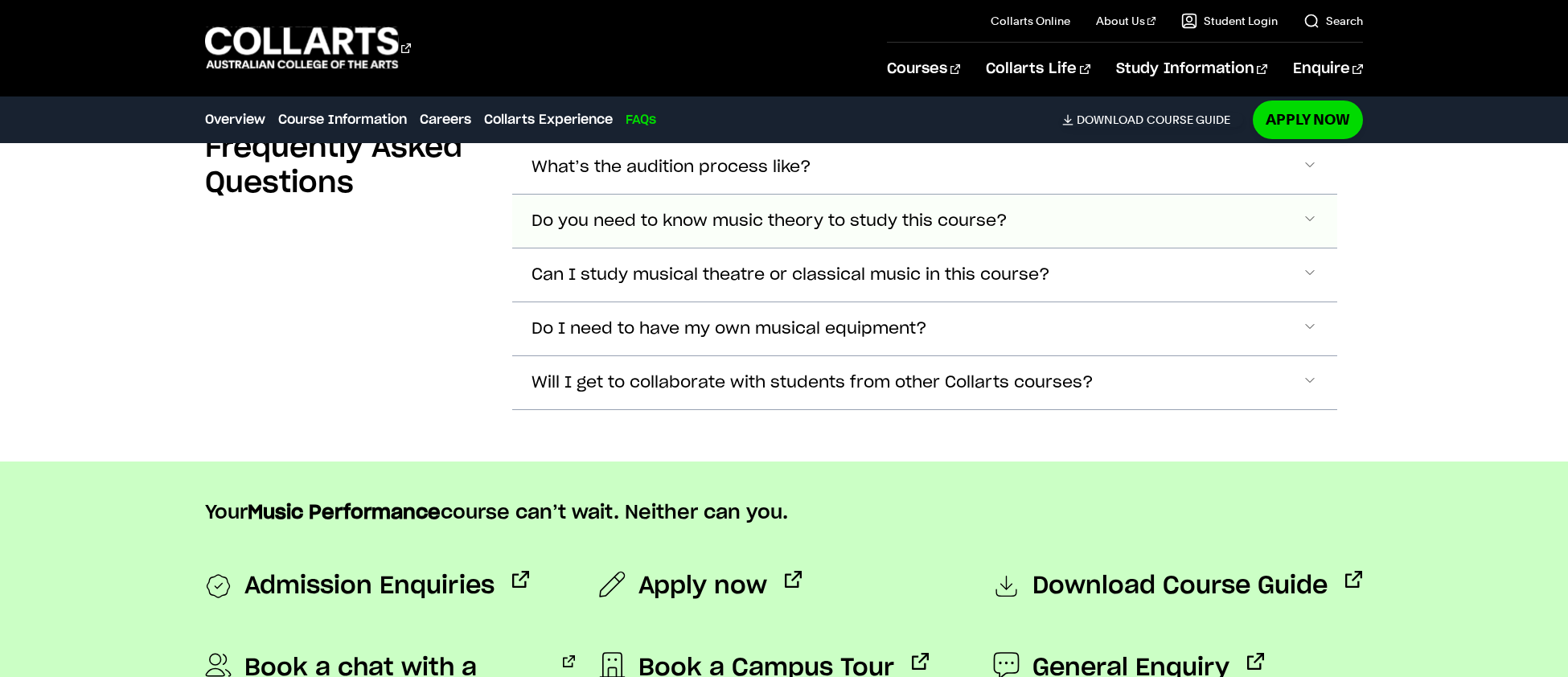
click at [725, 177] on span "Do you need to know music theory to study this course?" at bounding box center [671, 167] width 279 height 19
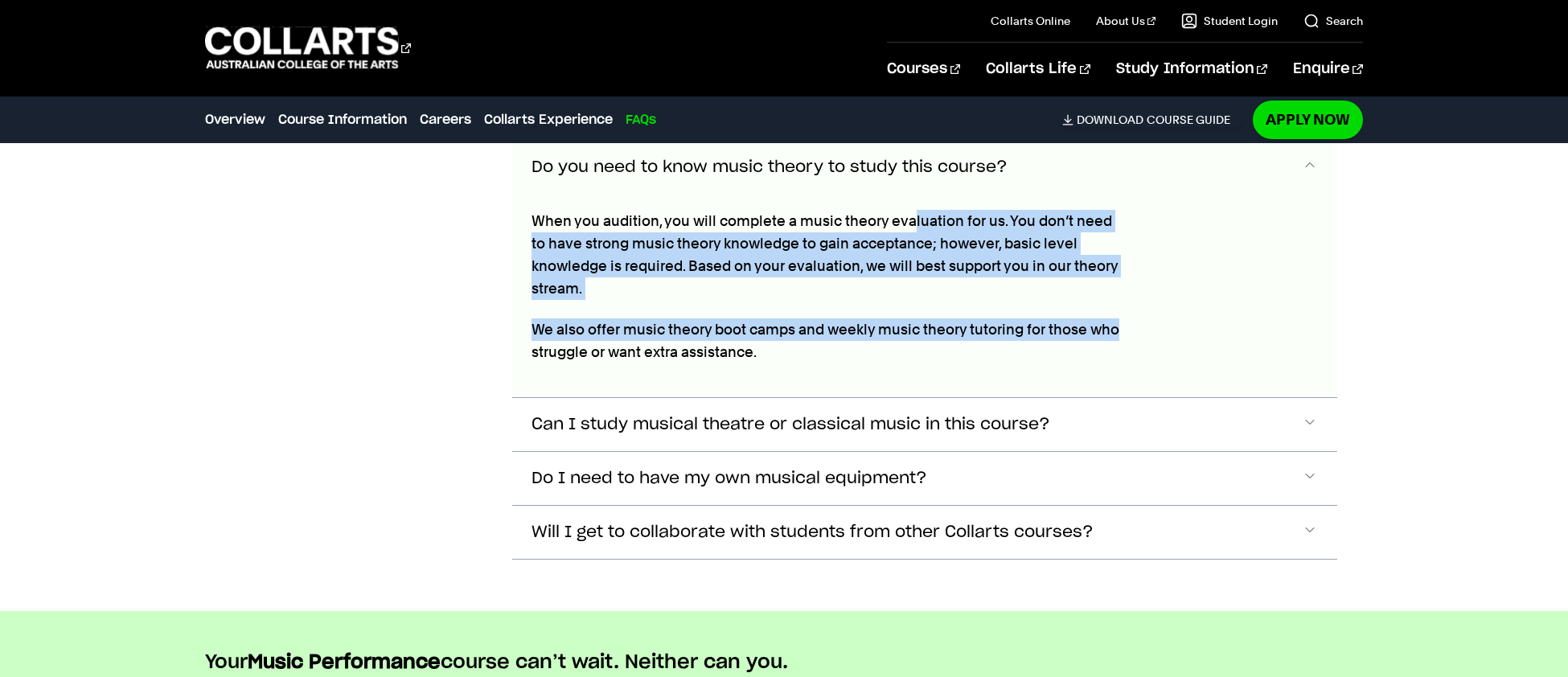
drag, startPoint x: 915, startPoint y: 217, endPoint x: 1197, endPoint y: 329, distance: 303.4
click at [1197, 329] on div "When you audition, you will complete a music theory evaluation for us. You don’…" at bounding box center [925, 295] width 825 height 204
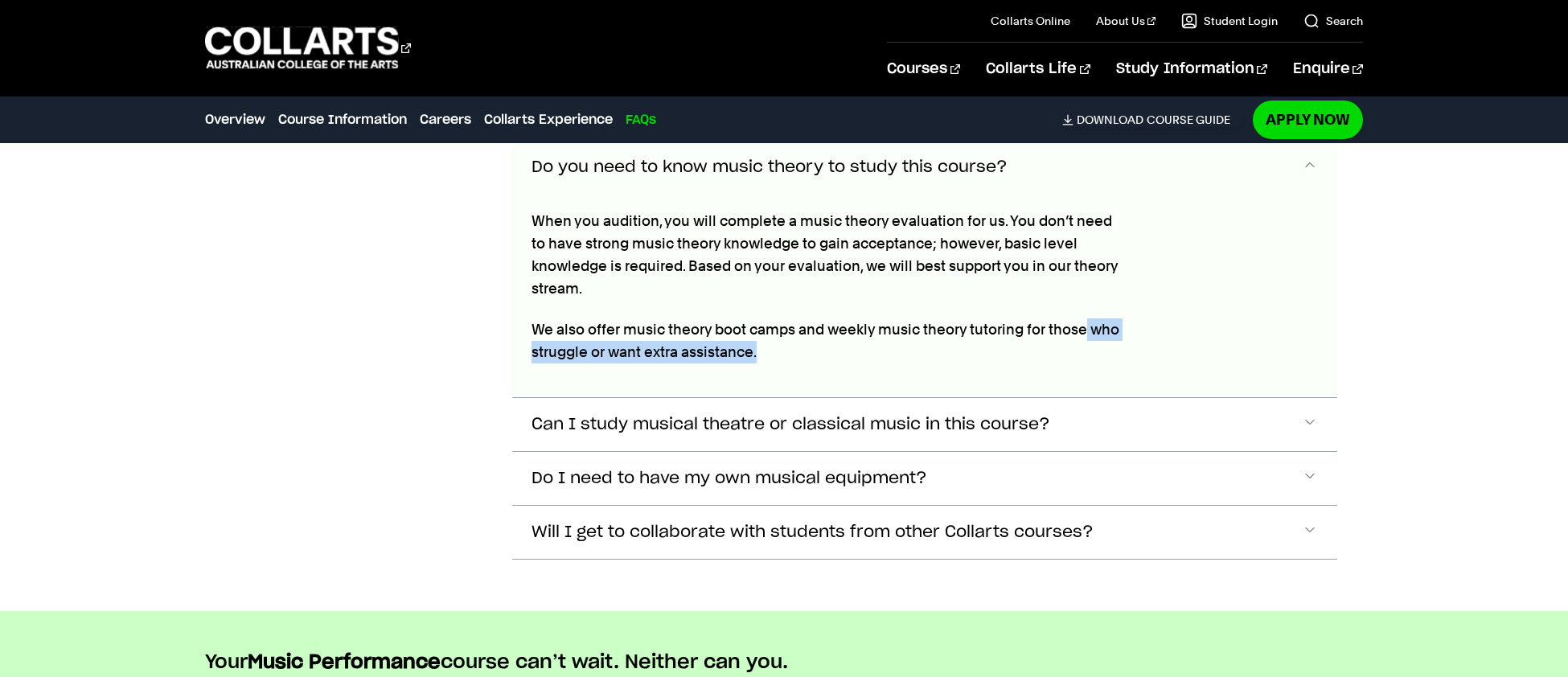
drag, startPoint x: 1151, startPoint y: 345, endPoint x: 957, endPoint y: 275, distance: 206.2
click at [957, 275] on div "When you audition, you will complete a music theory evaluation for us. You don’…" at bounding box center [925, 295] width 825 height 204
click at [934, 267] on p "When you audition, you will complete a music theory evaluation for us. You don’…" at bounding box center [830, 254] width 597 height 90
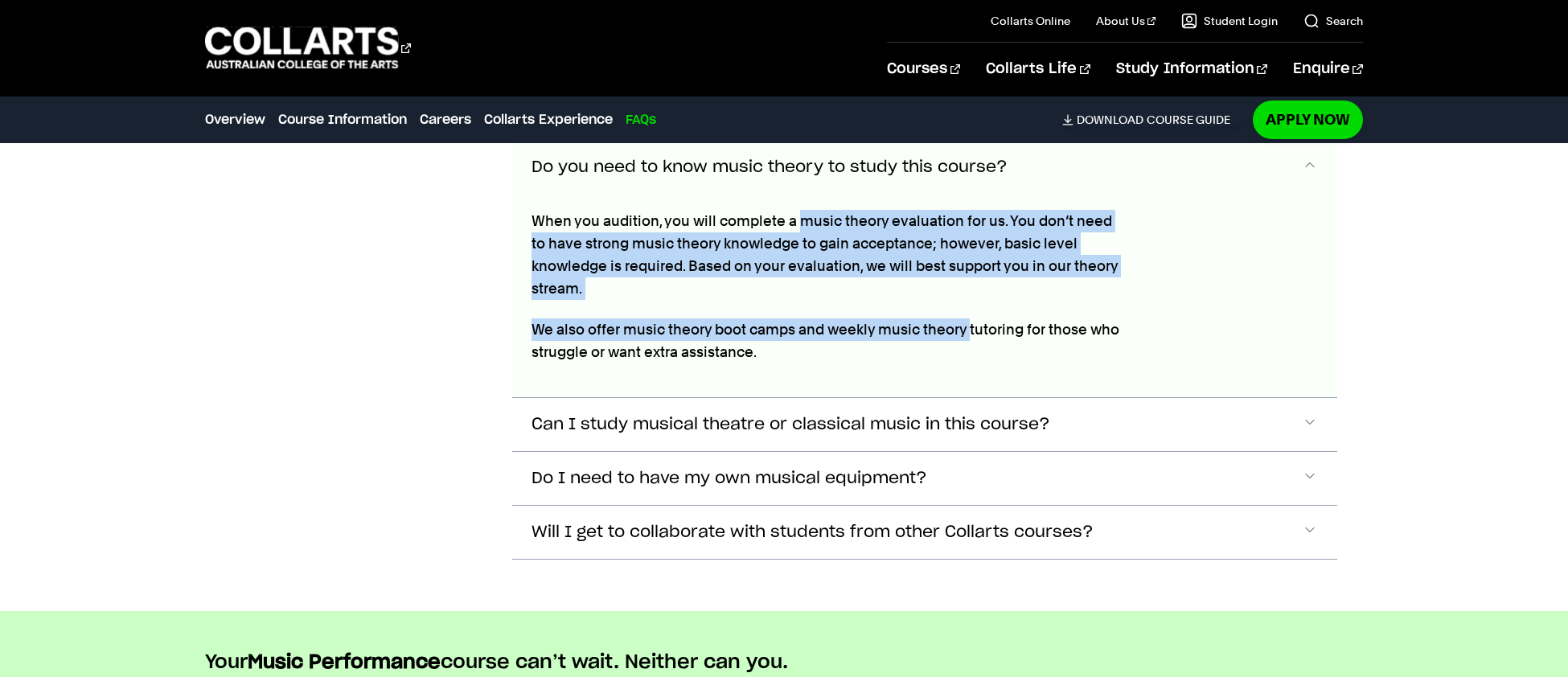
drag, startPoint x: 803, startPoint y: 214, endPoint x: 971, endPoint y: 342, distance: 211.2
click at [971, 342] on div "When you audition, you will complete a music theory evaluation for us. You don’…" at bounding box center [829, 295] width 635 height 204
click at [971, 342] on p "We also offer music theory boot camps and weekly music theory tutoring for thos…" at bounding box center [830, 340] width 597 height 45
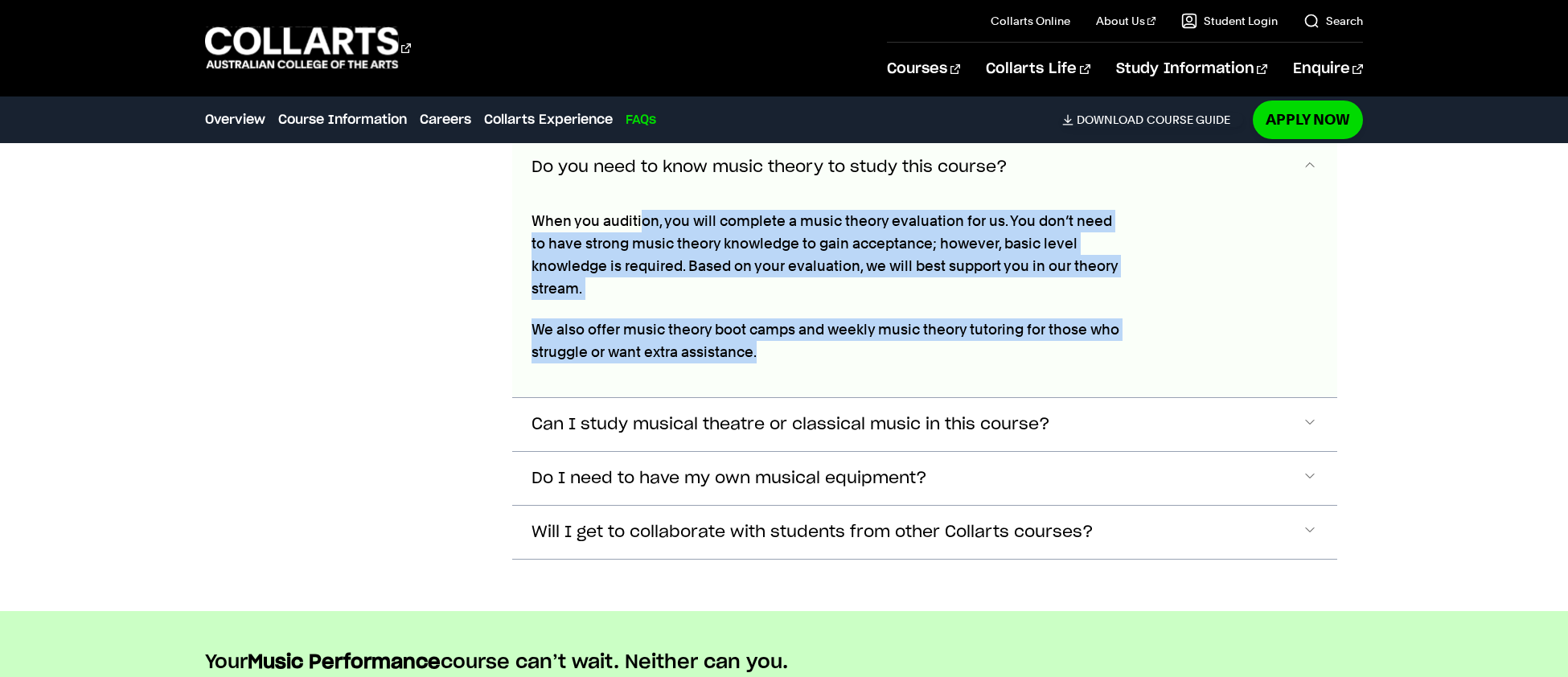
drag, startPoint x: 1007, startPoint y: 364, endPoint x: 639, endPoint y: 203, distance: 401.7
click at [639, 203] on div "When you audition, you will complete a music theory evaluation for us. You don’…" at bounding box center [829, 295] width 635 height 204
drag, startPoint x: 625, startPoint y: 199, endPoint x: 960, endPoint y: 363, distance: 373.0
click at [960, 363] on div "When you audition, you will complete a music theory evaluation for us. You don’…" at bounding box center [829, 295] width 635 height 204
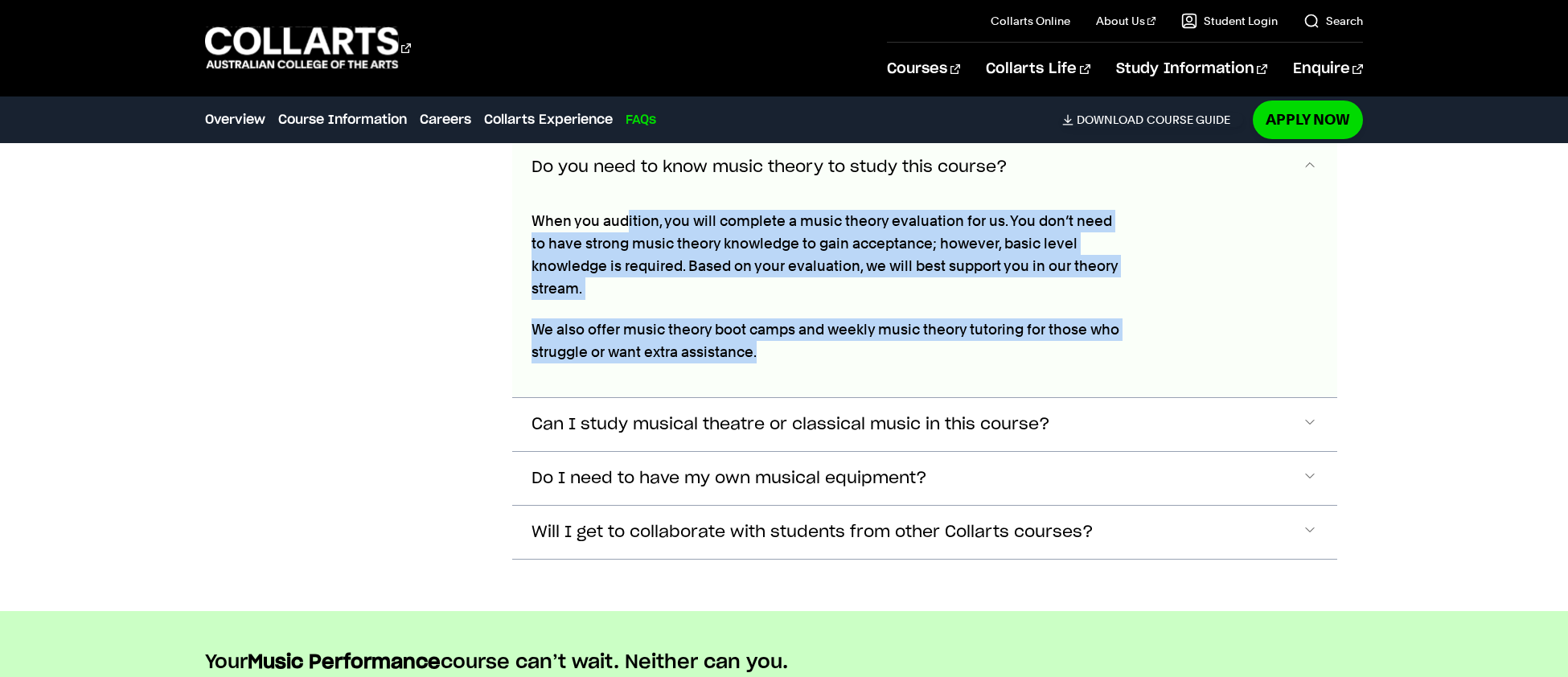
click at [960, 363] on p "We also offer music theory boot camps and weekly music theory tutoring for thos…" at bounding box center [830, 340] width 597 height 45
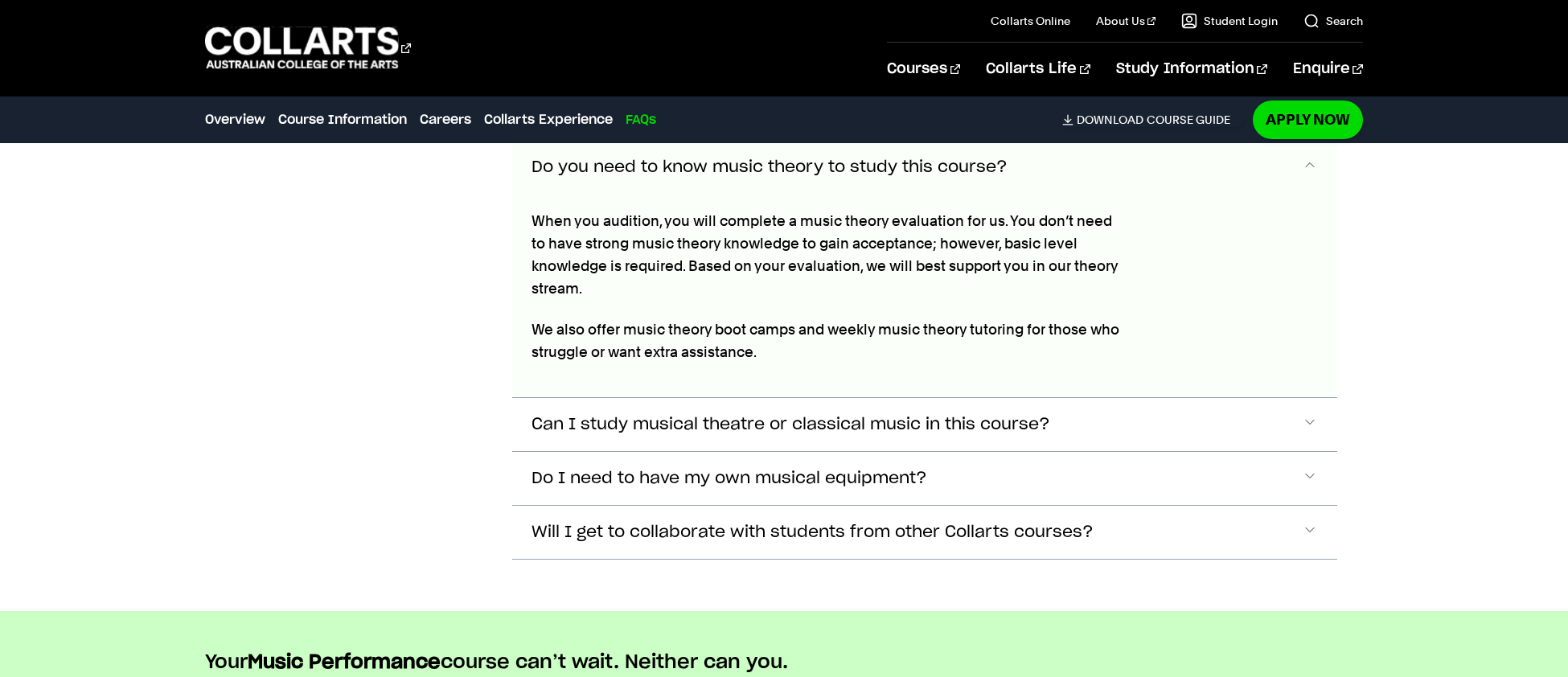
click at [1087, 176] on button "Do you need to know music theory to study this course?" at bounding box center [925, 167] width 825 height 53
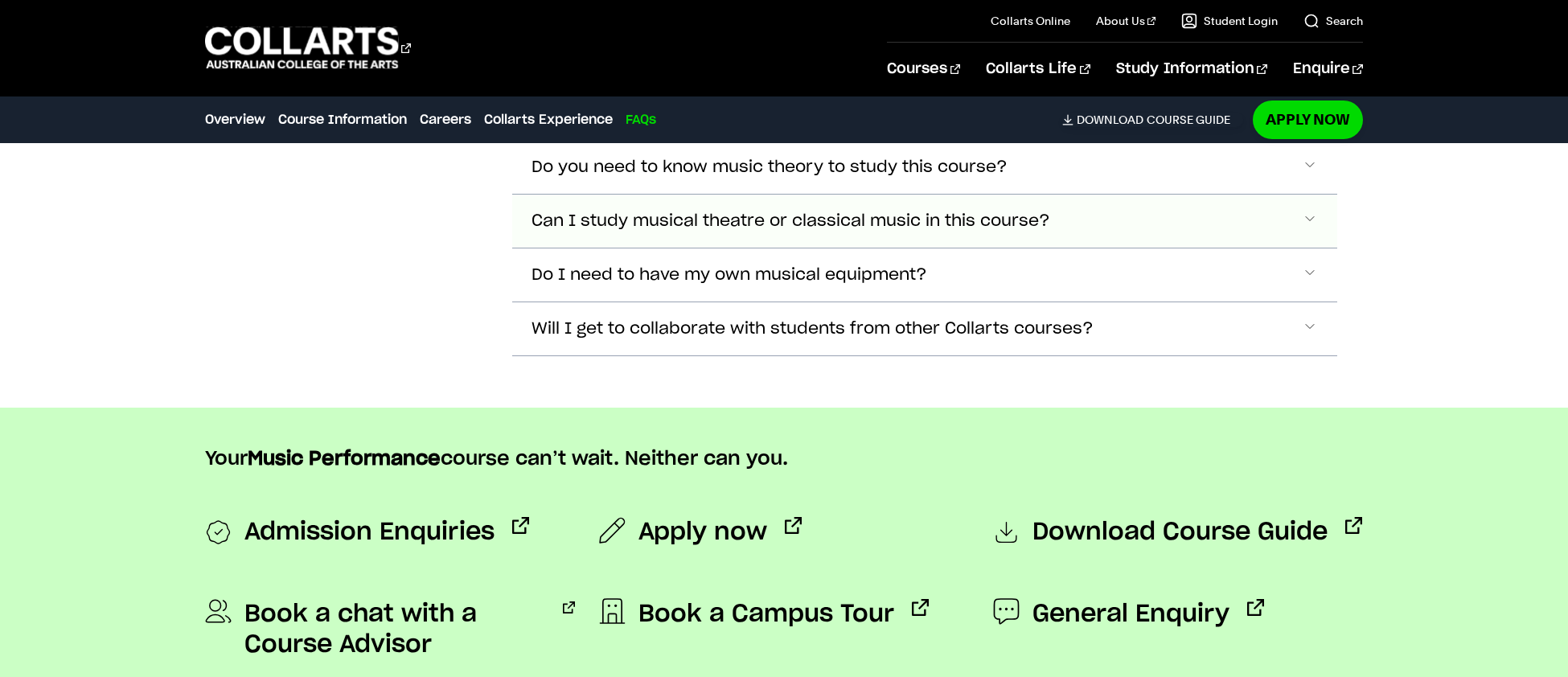
click at [811, 123] on span "Can I study musical theatre or classical music in this course?" at bounding box center [671, 113] width 279 height 19
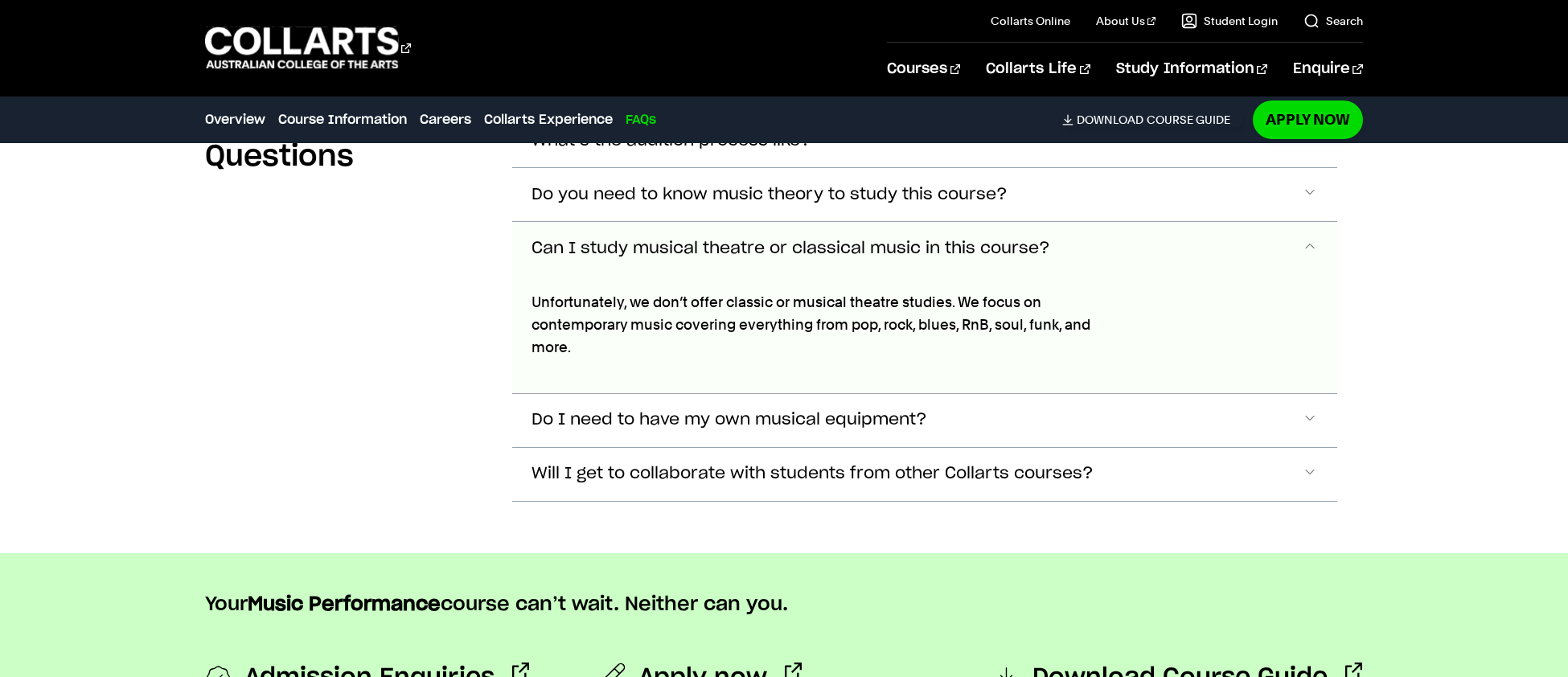
scroll to position [5476, 0]
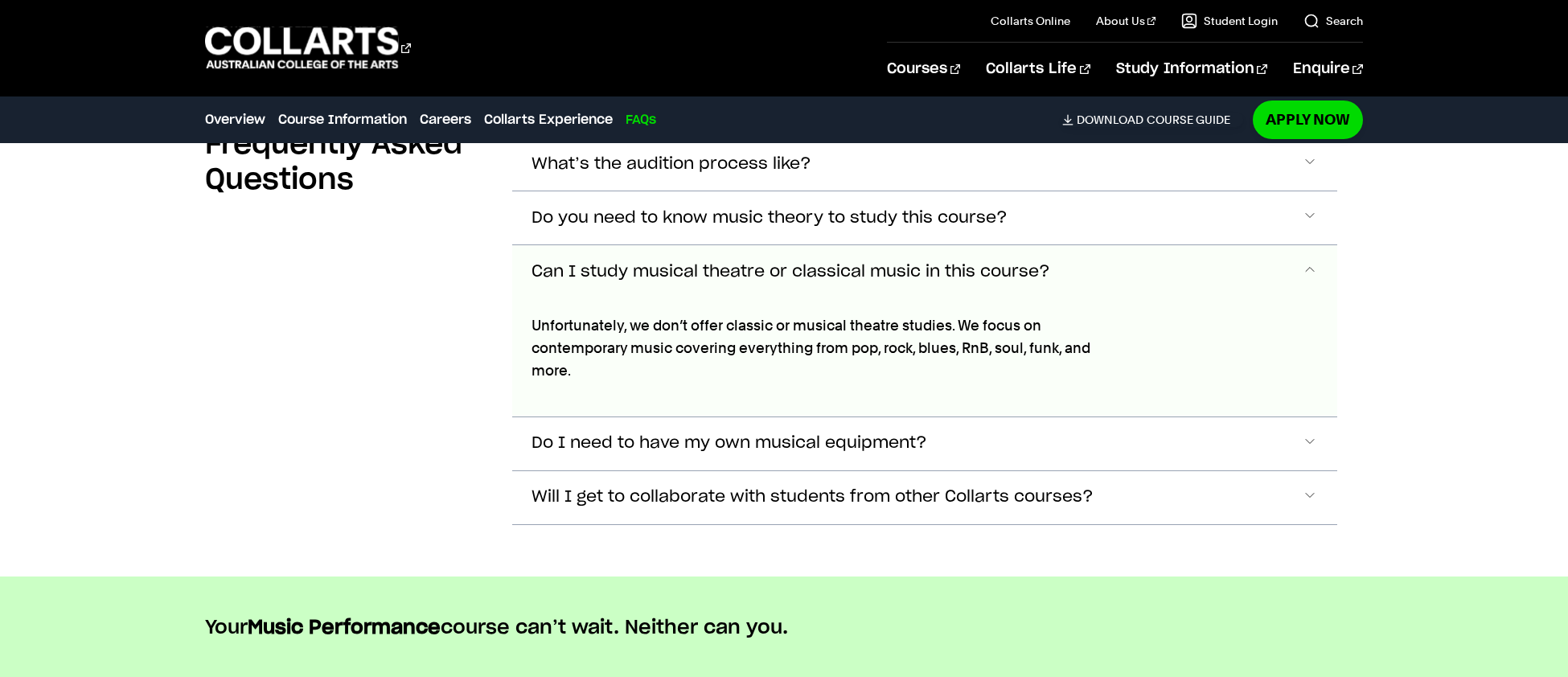
click at [938, 287] on button "Can I study musical theatre or classical music in this course?" at bounding box center [925, 271] width 825 height 53
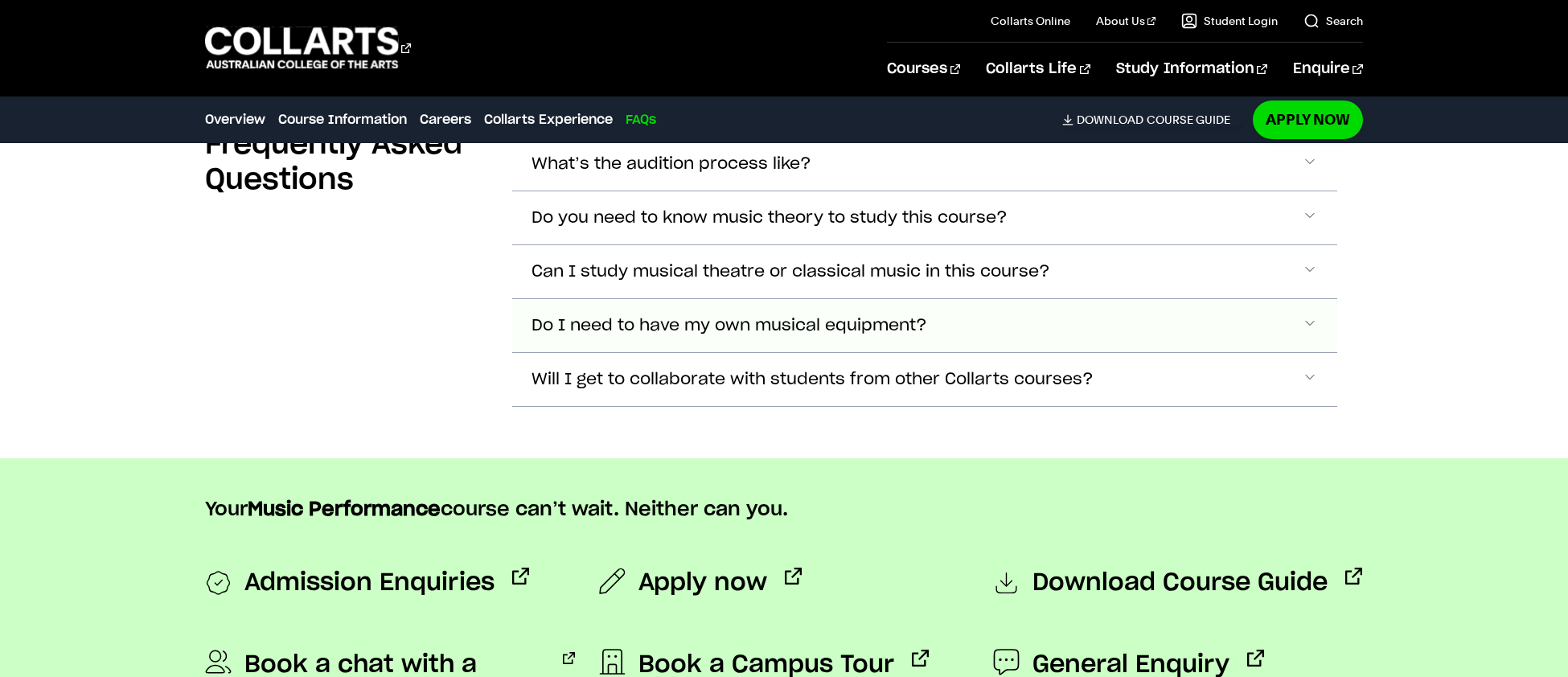
click at [894, 191] on button "Do I need to have my own musical equipment?" at bounding box center [925, 163] width 825 height 53
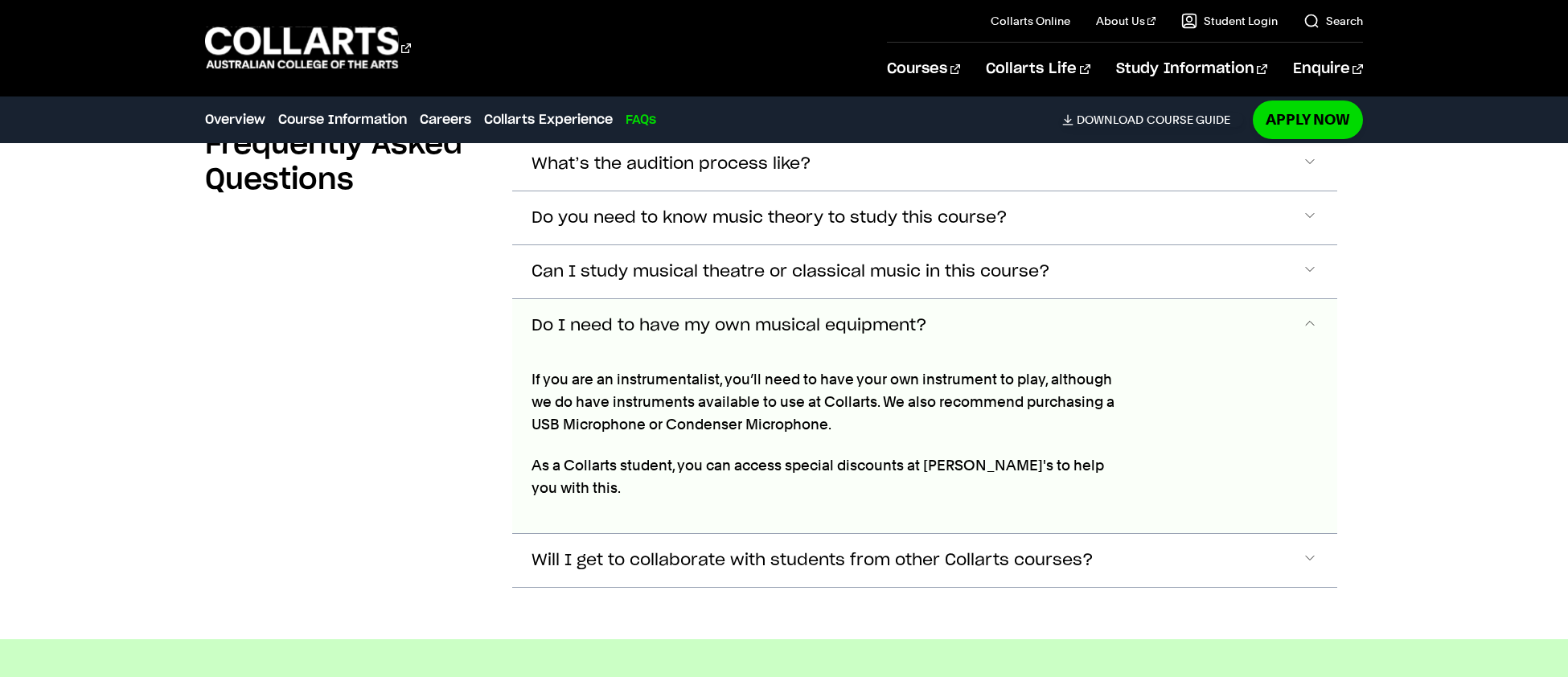
scroll to position [5634, 0]
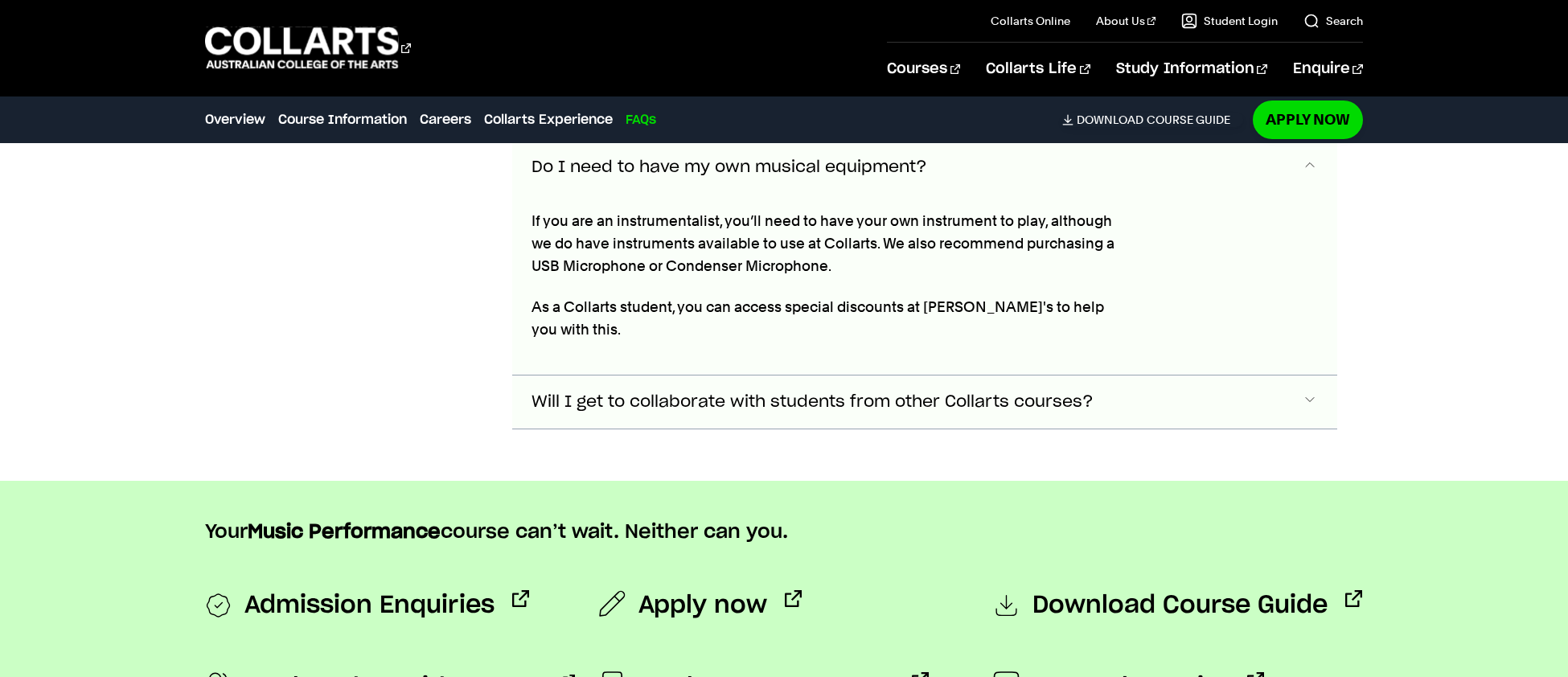
click at [811, 15] on span "Will I get to collaborate with students from other Collarts courses?" at bounding box center [671, 6] width 279 height 19
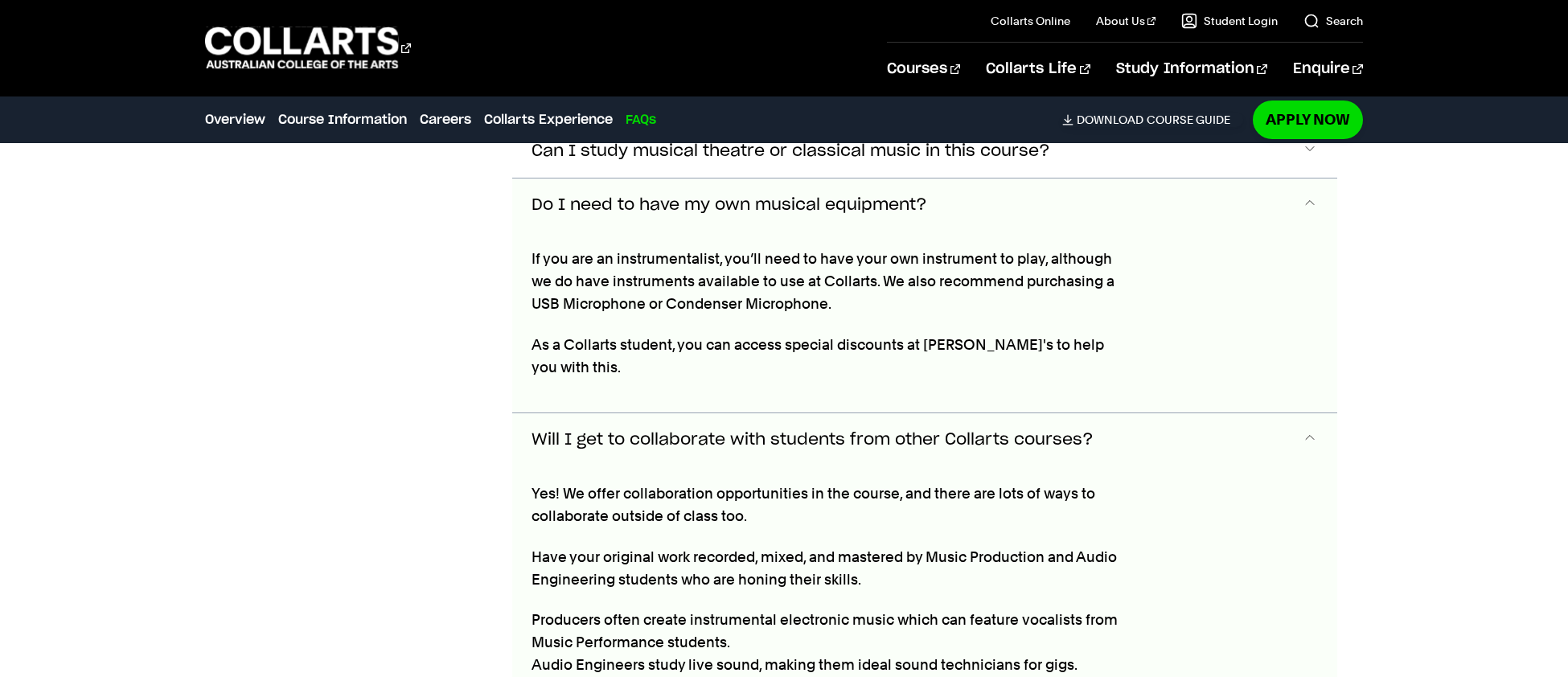
scroll to position [5587, 0]
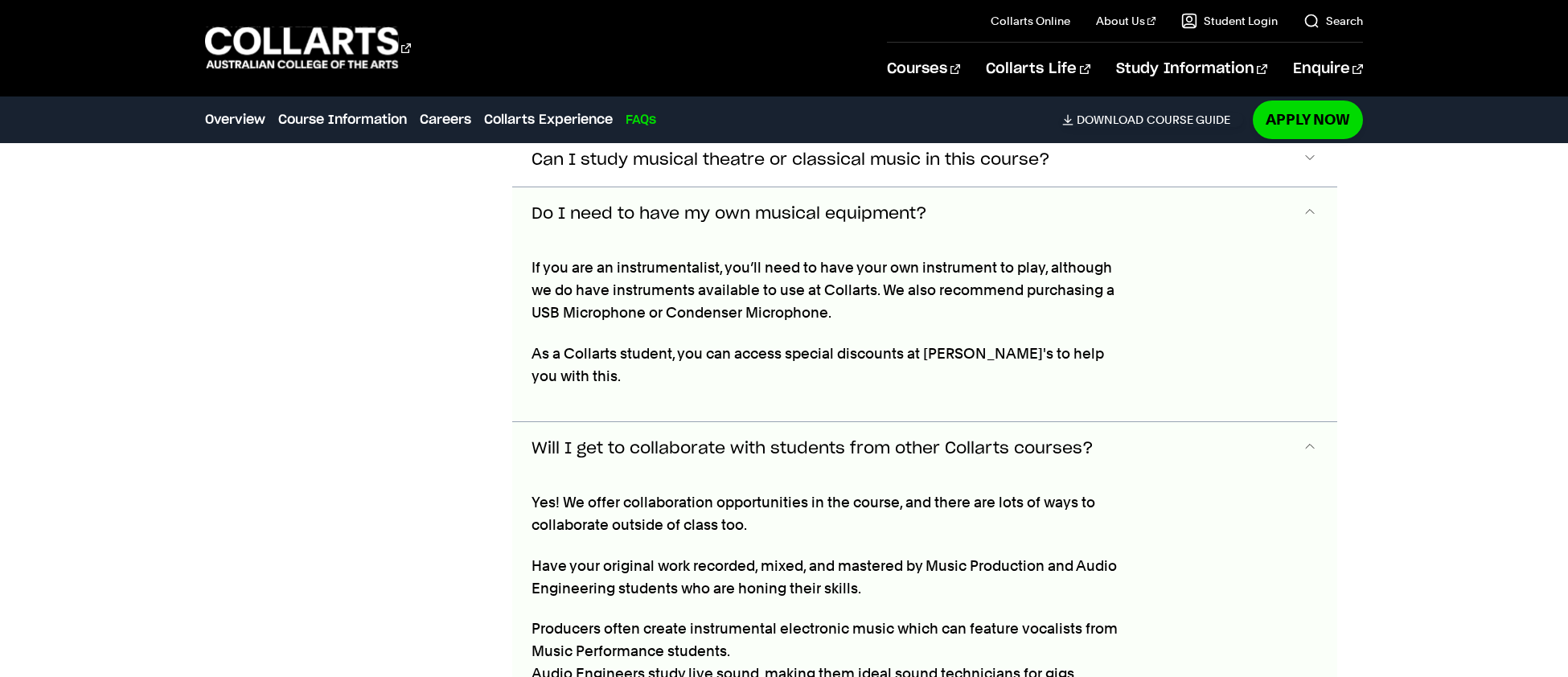
click at [867, 206] on button "Do I need to have my own musical equipment?" at bounding box center [925, 213] width 825 height 53
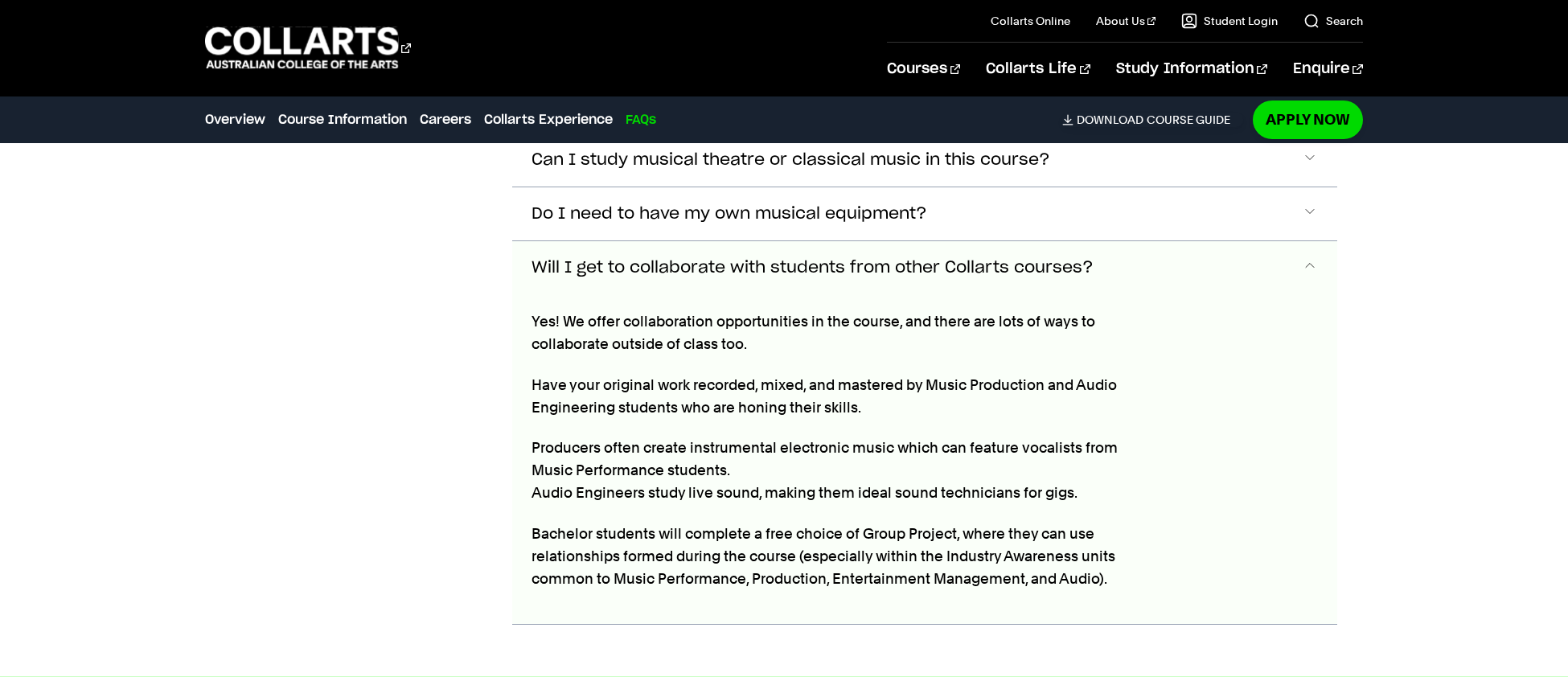
click at [873, 253] on button "Will I get to collaborate with students from other Collarts courses?" at bounding box center [925, 267] width 825 height 53
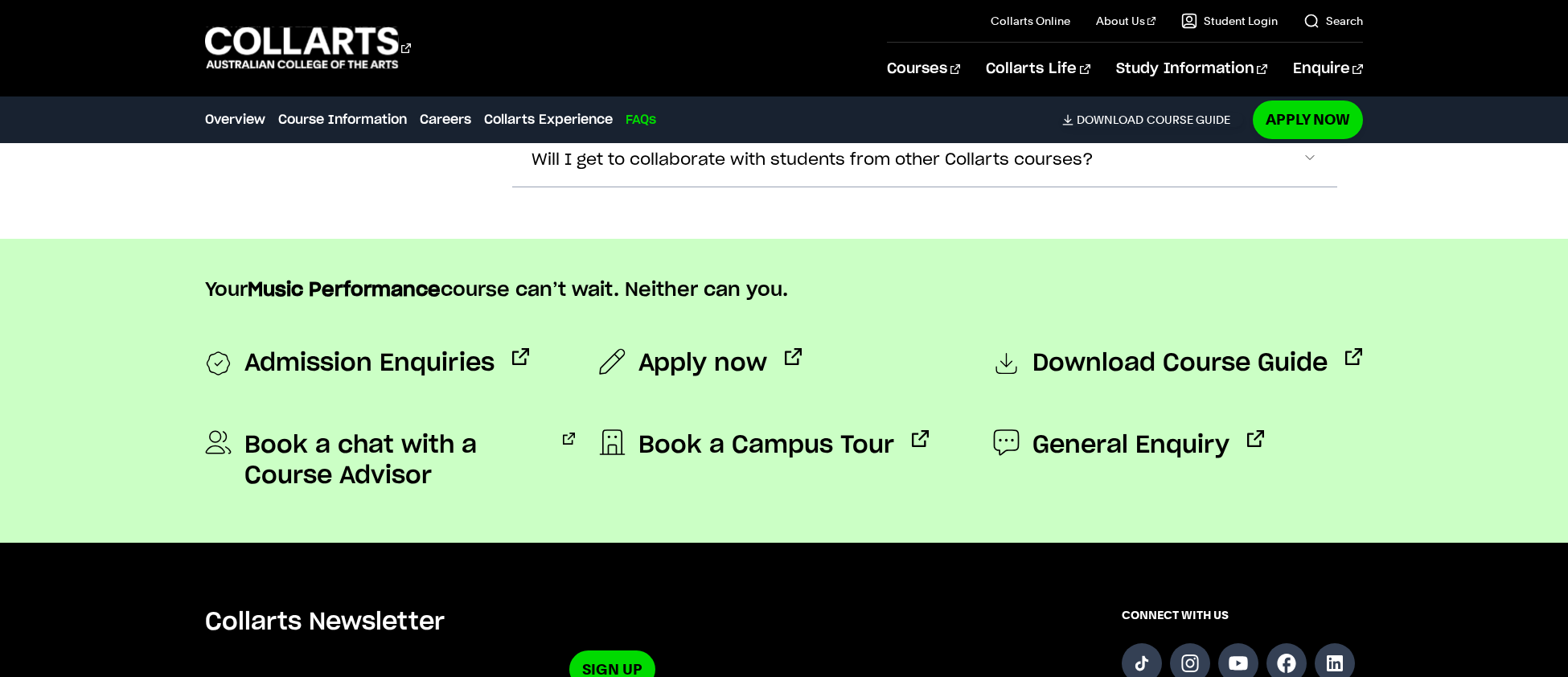
scroll to position [6090, 0]
